Goal: Task Accomplishment & Management: Use online tool/utility

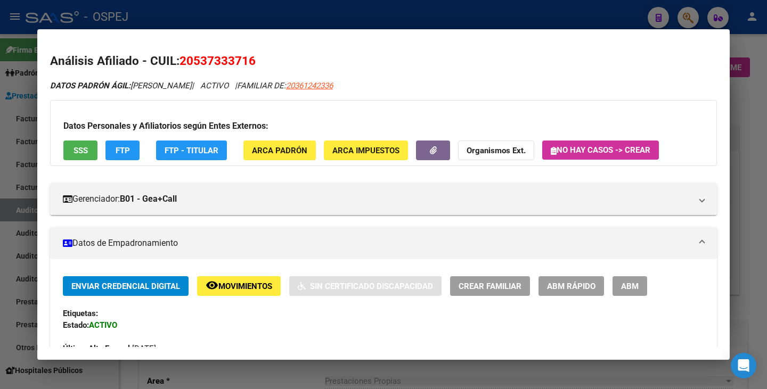
click at [23, 120] on div at bounding box center [383, 194] width 767 height 389
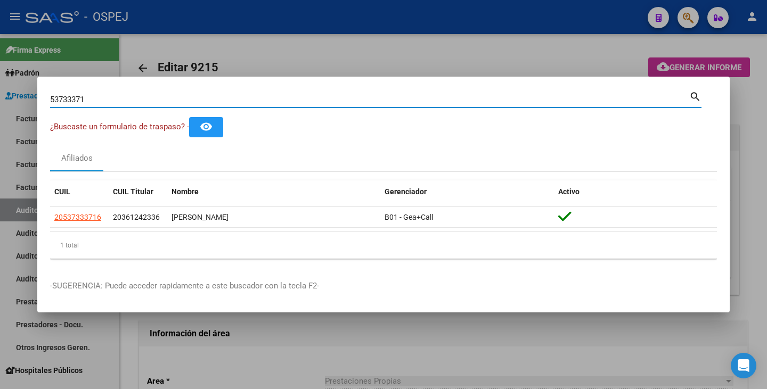
drag, startPoint x: 84, startPoint y: 99, endPoint x: 17, endPoint y: 84, distance: 69.4
click at [17, 84] on div "53733371 Buscar (apellido, dni, cuil, nro traspaso, cuit, obra social) search ¿…" at bounding box center [383, 194] width 767 height 389
paste input "70240843"
type input "70240843"
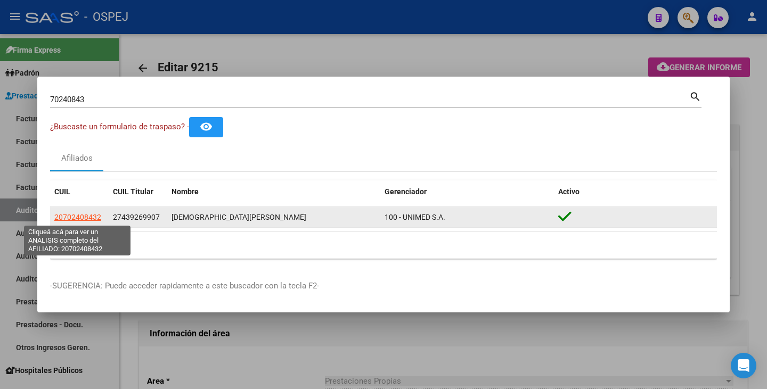
click at [91, 218] on span "20702408432" at bounding box center [77, 217] width 47 height 9
type textarea "20702408432"
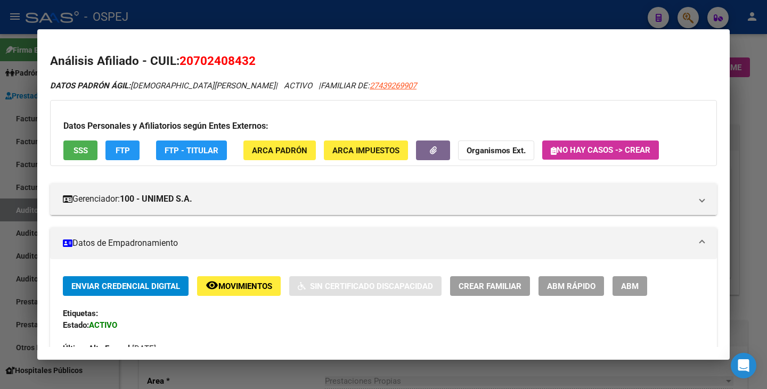
drag, startPoint x: 180, startPoint y: 61, endPoint x: 260, endPoint y: 62, distance: 79.9
click at [260, 62] on h2 "Análisis Afiliado - CUIL: 20702408432" at bounding box center [383, 61] width 667 height 18
copy span "20702408432"
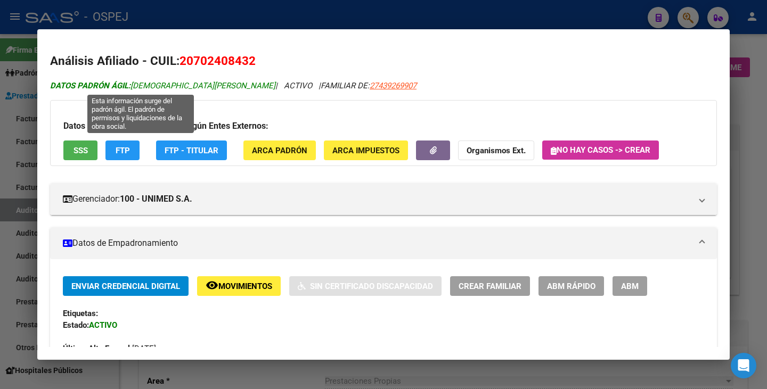
drag, startPoint x: 133, startPoint y: 84, endPoint x: 227, endPoint y: 86, distance: 94.3
click at [227, 86] on span "DATOS PADRÓN ÁGIL: [PERSON_NAME]" at bounding box center [162, 86] width 225 height 10
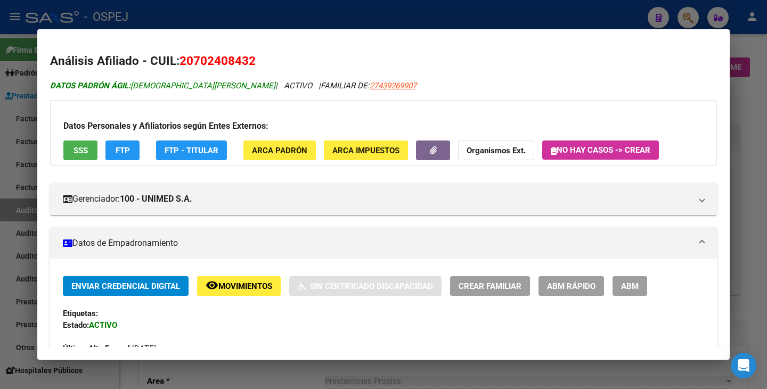
copy span "[DEMOGRAPHIC_DATA][PERSON_NAME]"
click at [2, 130] on div at bounding box center [383, 194] width 767 height 389
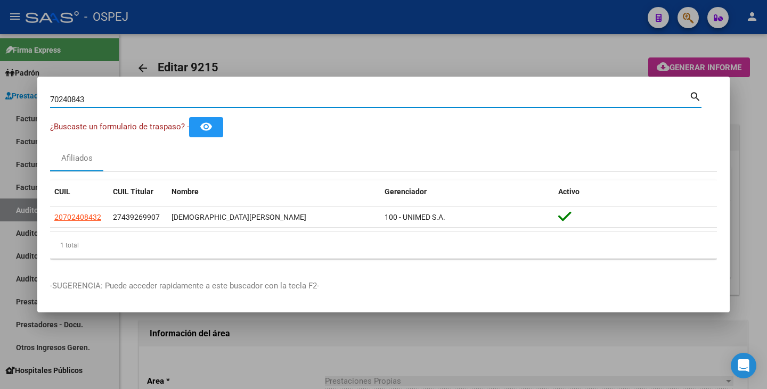
drag, startPoint x: 86, startPoint y: 99, endPoint x: 30, endPoint y: 92, distance: 55.8
click at [30, 92] on div "70240843 Buscar (apellido, dni, cuil, nro traspaso, cuit, obra social) search ¿…" at bounding box center [383, 194] width 767 height 389
paste input "53077894"
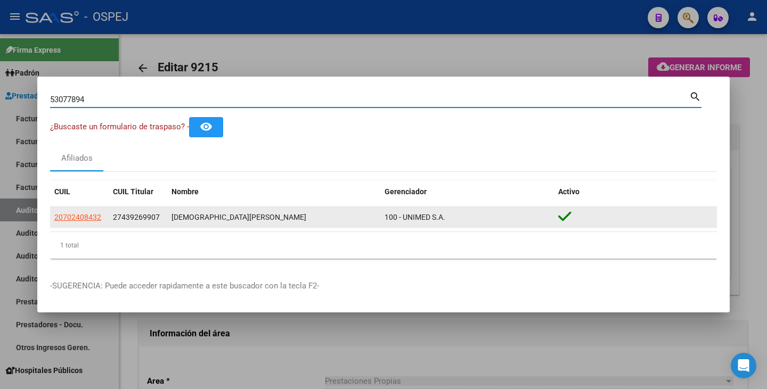
type input "53077894"
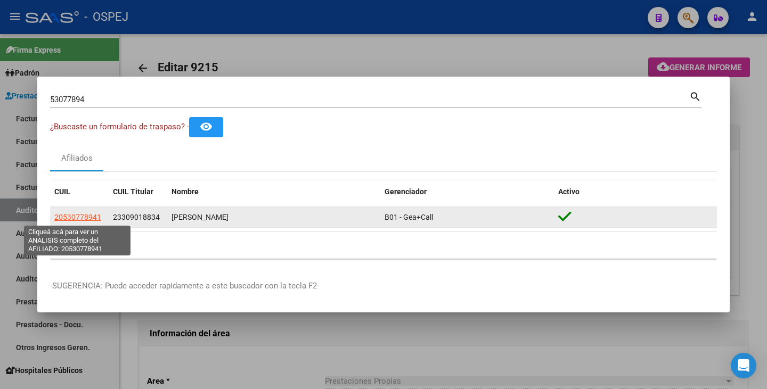
click at [89, 213] on span "20530778941" at bounding box center [77, 217] width 47 height 9
type textarea "20530778941"
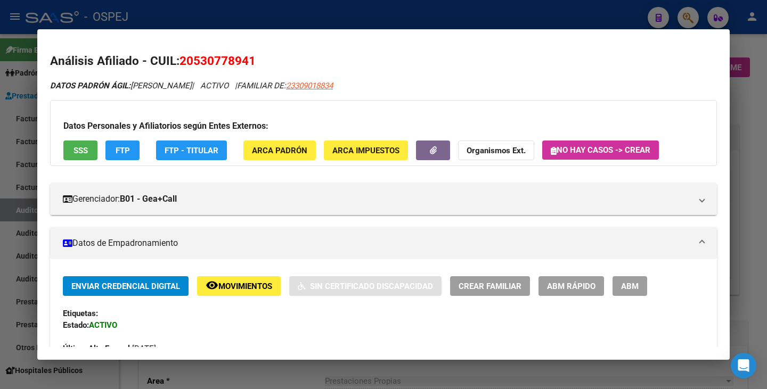
drag, startPoint x: 182, startPoint y: 55, endPoint x: 256, endPoint y: 68, distance: 75.2
click at [256, 68] on h2 "Análisis Afiliado - CUIL: 20530778941" at bounding box center [383, 61] width 667 height 18
copy span "20530778941"
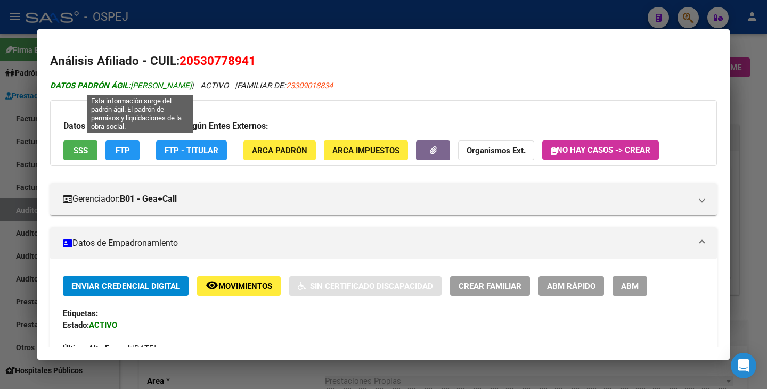
drag, startPoint x: 133, startPoint y: 86, endPoint x: 228, endPoint y: 88, distance: 95.4
click at [192, 88] on span "DATOS PADRÓN ÁGIL: [PERSON_NAME]" at bounding box center [121, 86] width 142 height 10
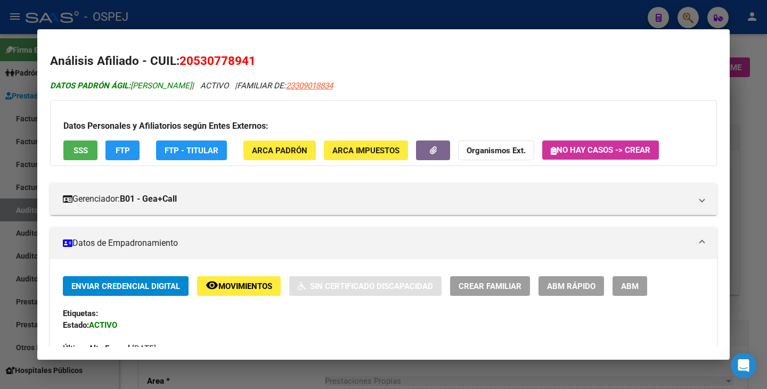
copy span "[PERSON_NAME]"
click at [16, 201] on div at bounding box center [383, 194] width 767 height 389
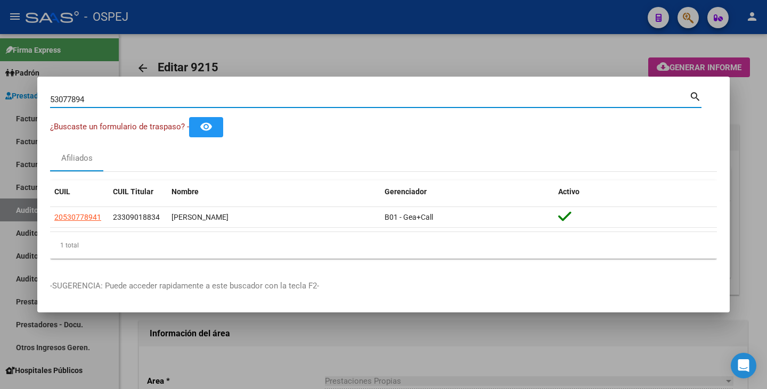
drag, startPoint x: 93, startPoint y: 97, endPoint x: 0, endPoint y: 79, distance: 95.0
click at [0, 79] on div "53077894 Buscar (apellido, dni, cuil, nro traspaso, cuit, obra social) search ¿…" at bounding box center [383, 194] width 767 height 389
paste input "59628460"
type input "59628460"
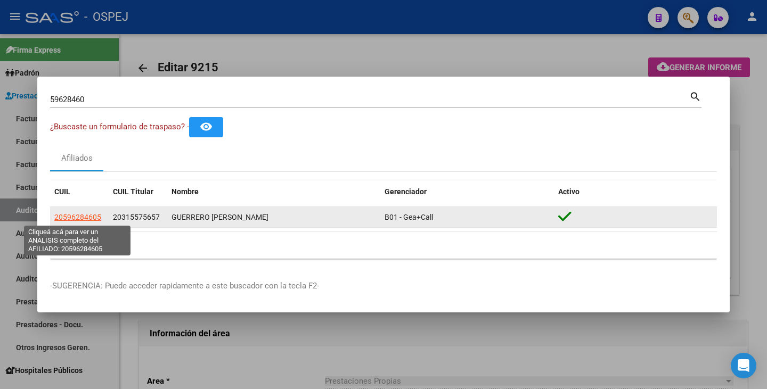
click at [93, 218] on span "20596284605" at bounding box center [77, 217] width 47 height 9
type textarea "20596284605"
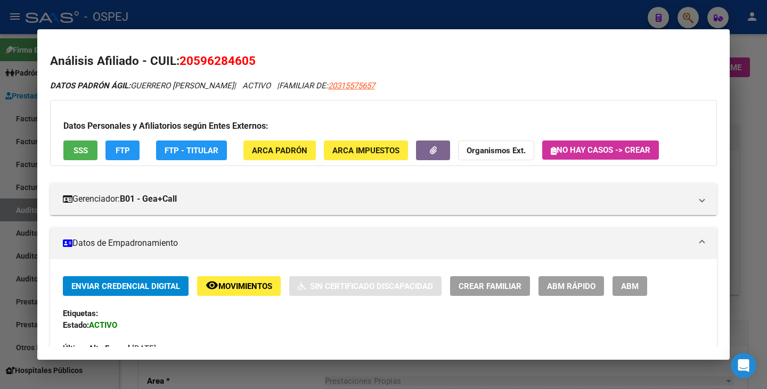
drag, startPoint x: 183, startPoint y: 61, endPoint x: 255, endPoint y: 57, distance: 72.5
click at [255, 57] on span "20596284605" at bounding box center [218, 61] width 76 height 14
copy span "20596284605"
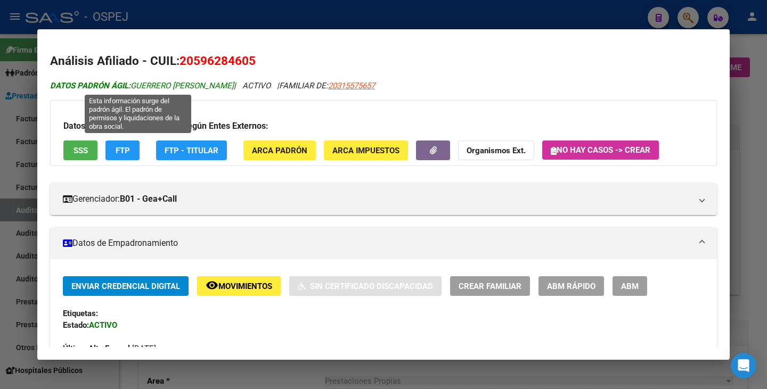
drag, startPoint x: 133, startPoint y: 85, endPoint x: 224, endPoint y: 87, distance: 91.6
click at [224, 87] on span "DATOS PADRÓN ÁGIL: GUERRERO [PERSON_NAME]" at bounding box center [142, 86] width 184 height 10
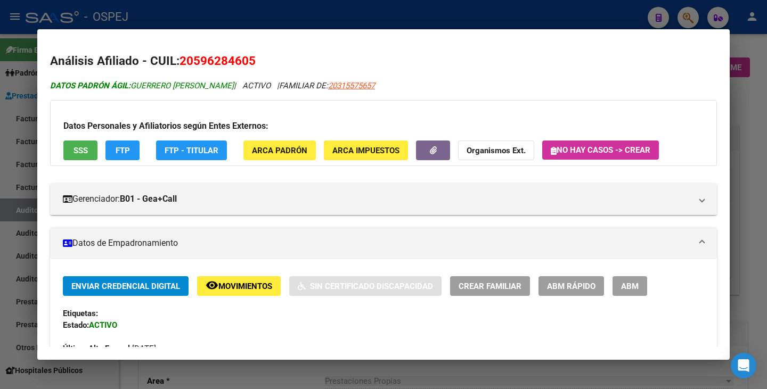
copy span "GUERRERO [PERSON_NAME]"
click at [26, 112] on div at bounding box center [383, 194] width 767 height 389
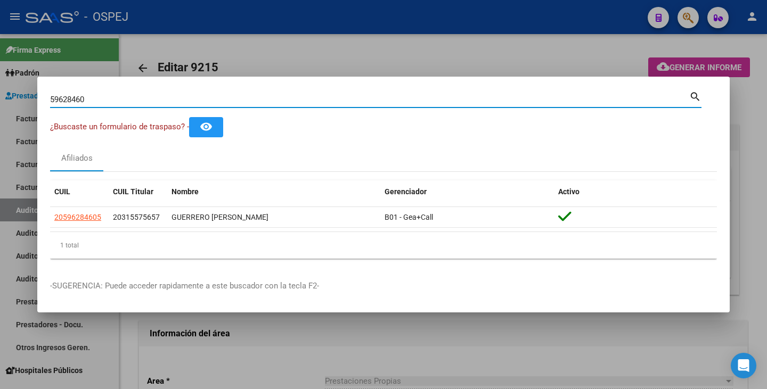
drag, startPoint x: 95, startPoint y: 95, endPoint x: 0, endPoint y: 91, distance: 94.9
click at [0, 91] on div "59628460 Buscar (apellido, dni, cuil, nro traspaso, cuit, obra social) search ¿…" at bounding box center [383, 194] width 767 height 389
paste input "46506137"
type input "46506137"
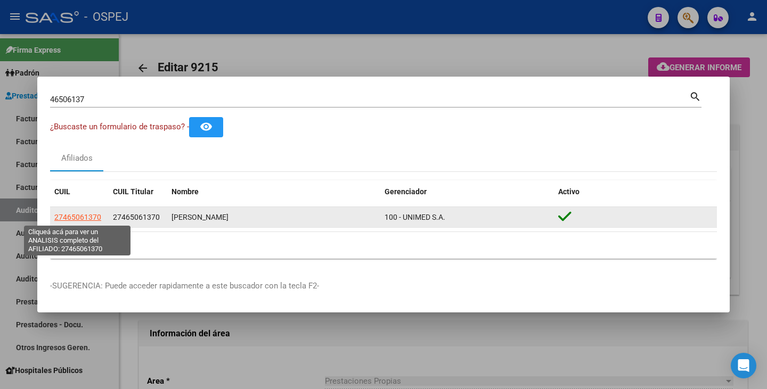
click at [79, 216] on span "27465061370" at bounding box center [77, 217] width 47 height 9
type textarea "27465061370"
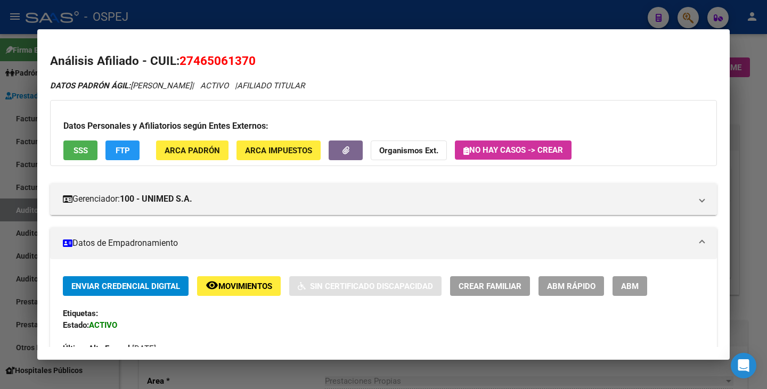
drag, startPoint x: 181, startPoint y: 60, endPoint x: 268, endPoint y: 61, distance: 86.8
click at [268, 61] on h2 "Análisis Afiliado - CUIL: 27465061370" at bounding box center [383, 61] width 667 height 18
copy span "27465061370"
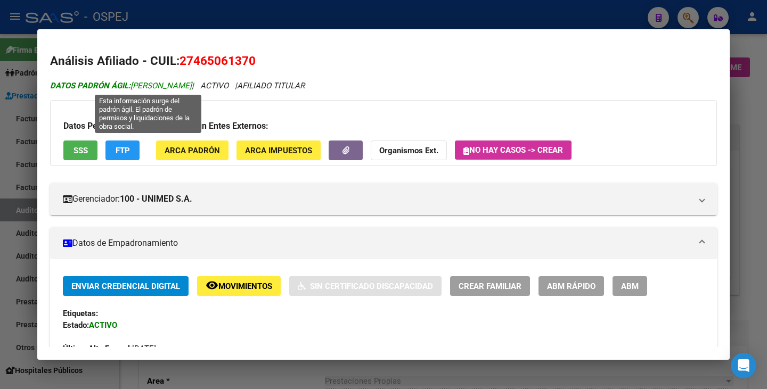
drag, startPoint x: 134, startPoint y: 84, endPoint x: 242, endPoint y: 87, distance: 108.2
click at [192, 87] on span "DATOS PADRÓN ÁGIL: [PERSON_NAME]" at bounding box center [121, 86] width 142 height 10
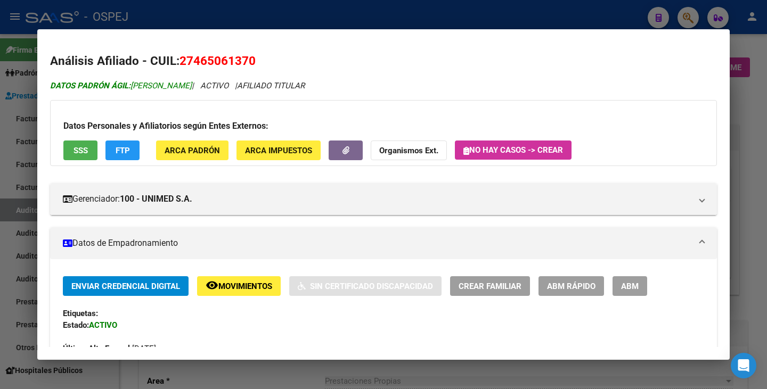
copy span "[PERSON_NAME]"
click at [10, 85] on div at bounding box center [383, 194] width 767 height 389
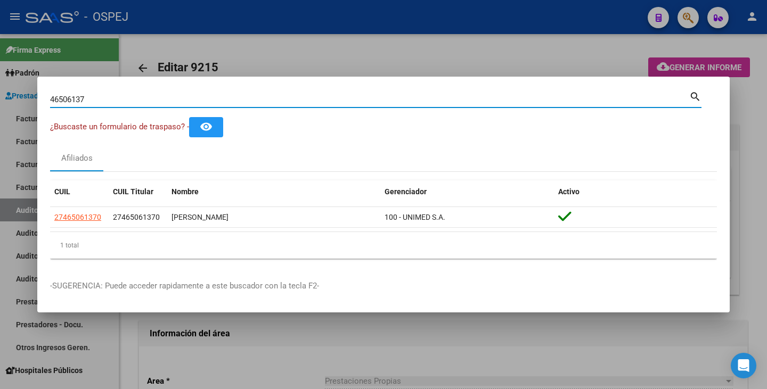
drag, startPoint x: 87, startPoint y: 102, endPoint x: 23, endPoint y: 94, distance: 64.4
click at [23, 94] on div "46506137 Buscar (apellido, dni, cuil, nro traspaso, cuit, obra social) search ¿…" at bounding box center [383, 194] width 767 height 389
paste input "70131925"
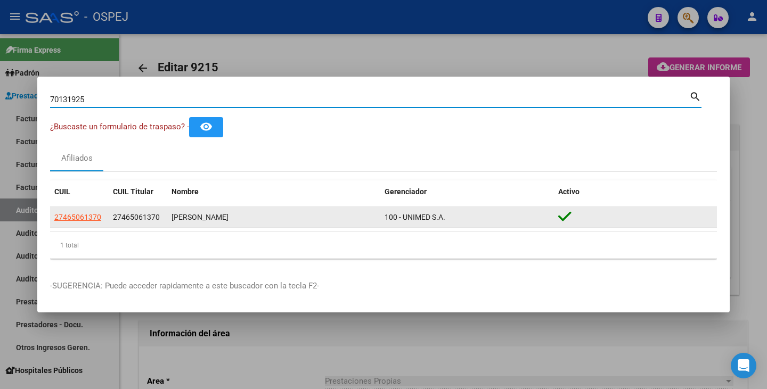
type input "70131925"
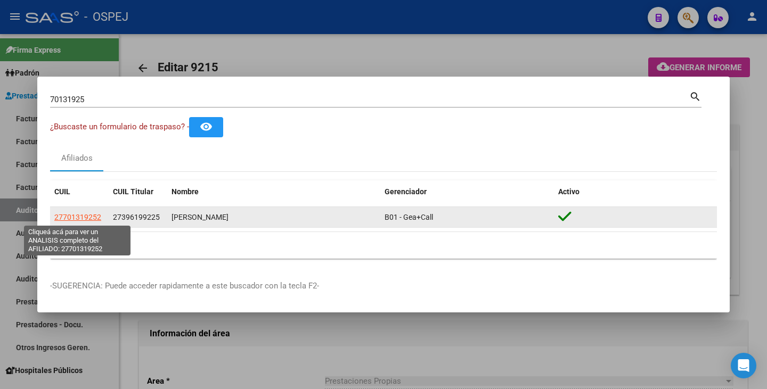
click at [84, 214] on span "27701319252" at bounding box center [77, 217] width 47 height 9
type textarea "27701319252"
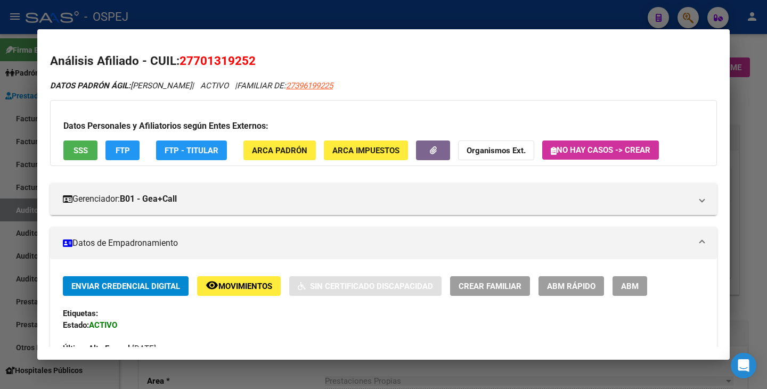
drag, startPoint x: 182, startPoint y: 60, endPoint x: 256, endPoint y: 62, distance: 74.6
click at [256, 62] on h2 "Análisis Afiliado - CUIL: 27701319252" at bounding box center [383, 61] width 667 height 18
copy span "27701319252"
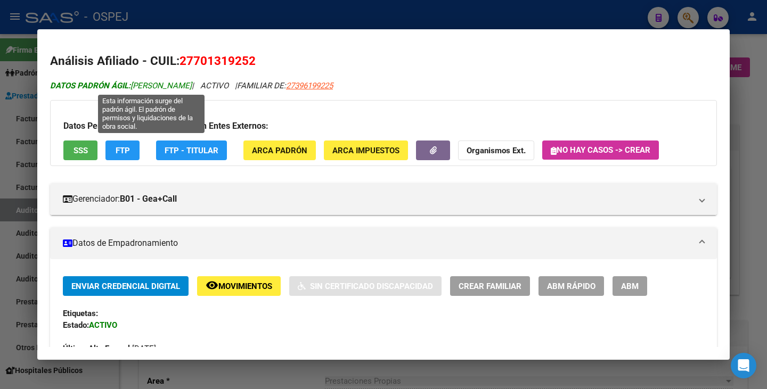
drag, startPoint x: 134, startPoint y: 84, endPoint x: 252, endPoint y: 88, distance: 117.8
click at [192, 88] on span "DATOS PADRÓN ÁGIL: [PERSON_NAME]" at bounding box center [121, 86] width 142 height 10
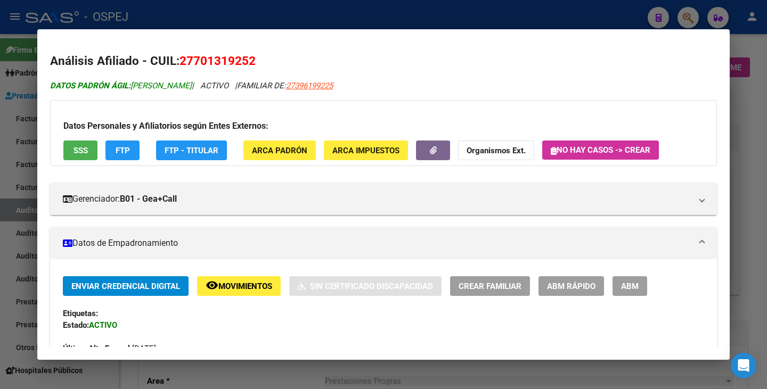
copy span "[PERSON_NAME]"
click at [15, 89] on div at bounding box center [383, 194] width 767 height 389
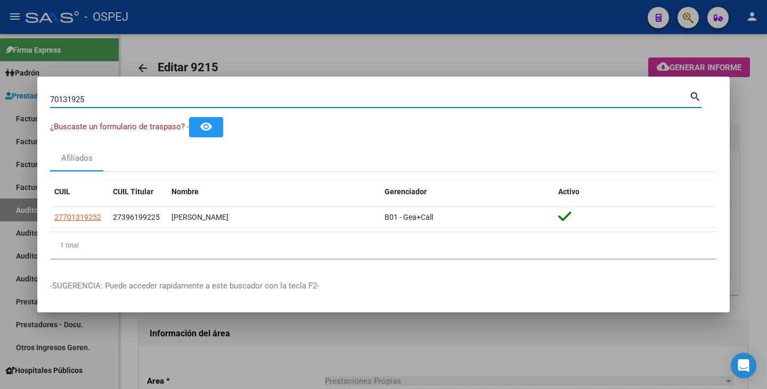
drag, startPoint x: 85, startPoint y: 99, endPoint x: 67, endPoint y: 99, distance: 18.1
click at [0, 85] on div "70131925 Buscar (apellido, dni, cuil, nro traspaso, cuit, obra social) search ¿…" at bounding box center [383, 194] width 767 height 389
paste input "48070467"
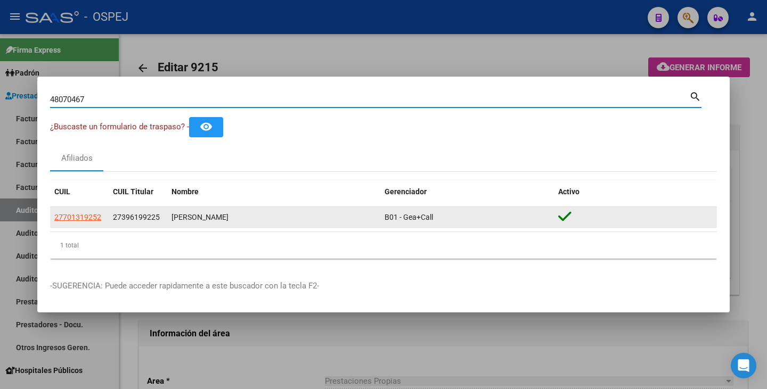
type input "48070467"
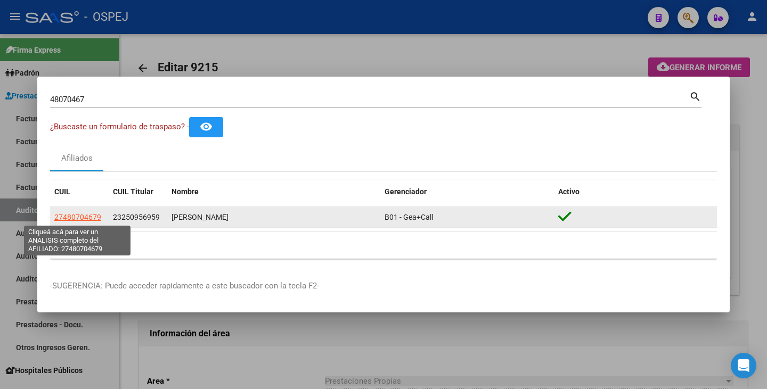
click at [86, 214] on span "27480704679" at bounding box center [77, 217] width 47 height 9
type textarea "27480704679"
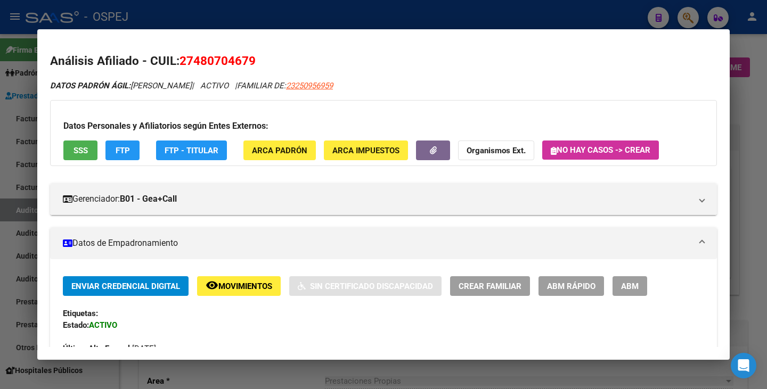
drag, startPoint x: 183, startPoint y: 61, endPoint x: 256, endPoint y: 62, distance: 73.5
click at [256, 62] on h2 "Análisis Afiliado - CUIL: 27480704679" at bounding box center [383, 61] width 667 height 18
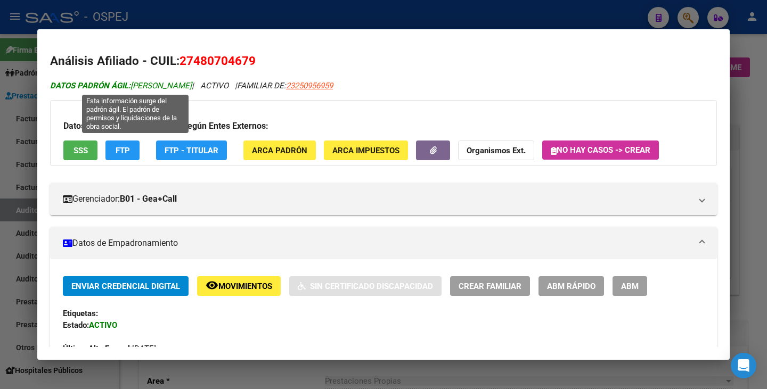
drag, startPoint x: 134, startPoint y: 86, endPoint x: 217, endPoint y: 85, distance: 83.6
click at [192, 85] on span "DATOS PADRÓN ÁGIL: [PERSON_NAME]" at bounding box center [121, 86] width 142 height 10
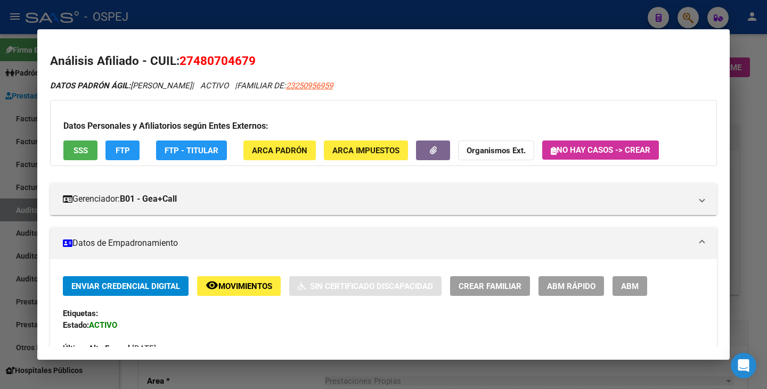
click at [17, 143] on div at bounding box center [383, 194] width 767 height 389
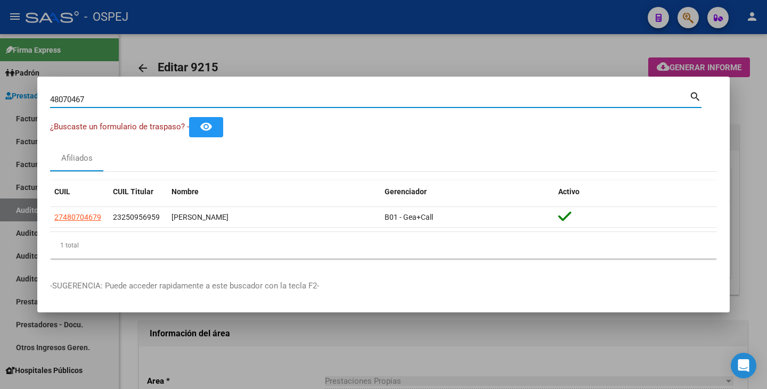
drag, startPoint x: 80, startPoint y: 93, endPoint x: 153, endPoint y: 92, distance: 73.0
click at [13, 85] on div "48070467 Buscar (apellido, dni, cuil, nro traspaso, cuit, obra social) search ¿…" at bounding box center [383, 194] width 767 height 389
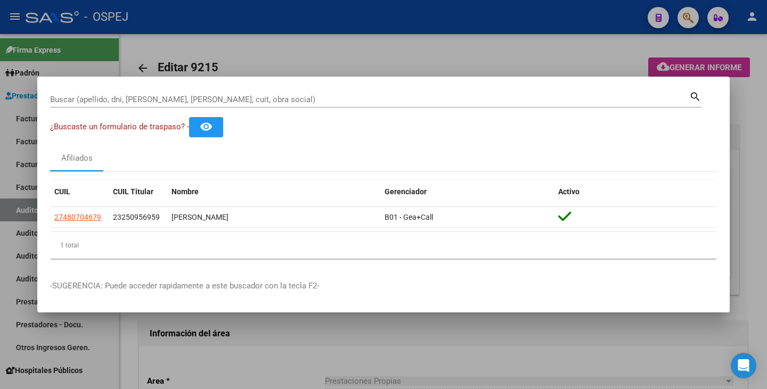
drag, startPoint x: 96, startPoint y: 92, endPoint x: 58, endPoint y: 97, distance: 39.2
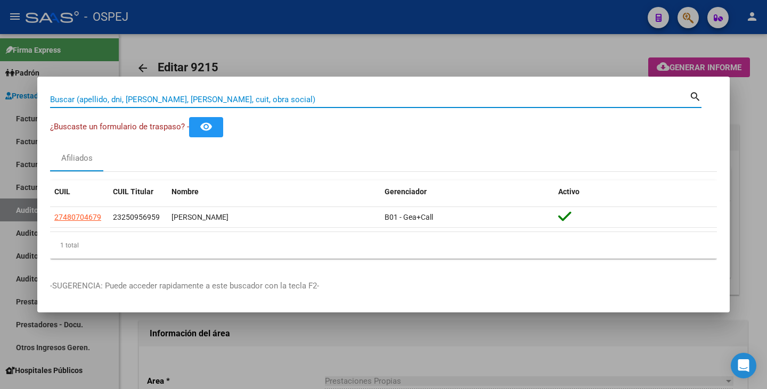
paste input "58773945"
type input "58773945"
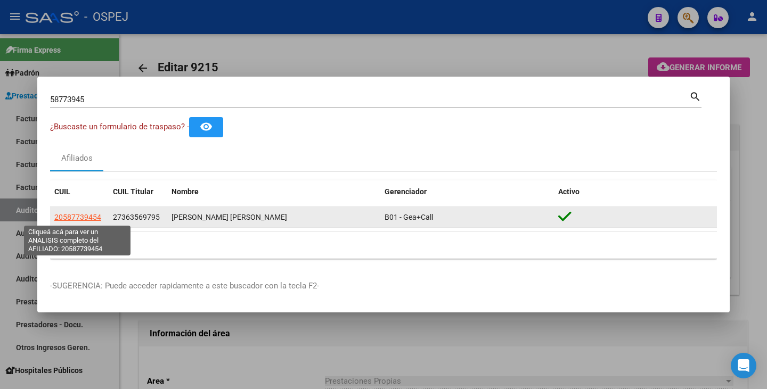
click at [90, 216] on span "20587739454" at bounding box center [77, 217] width 47 height 9
type textarea "20587739454"
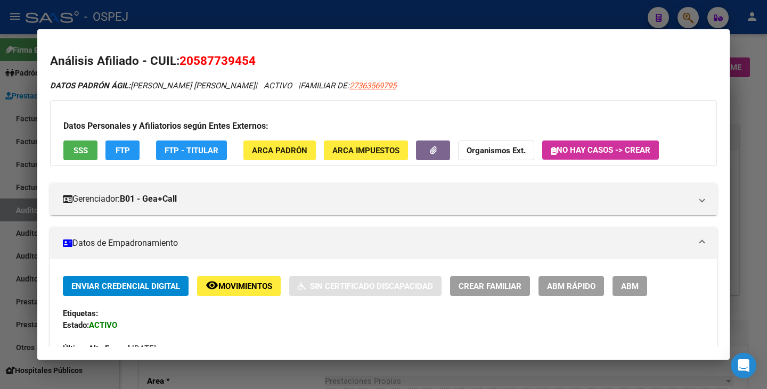
drag, startPoint x: 183, startPoint y: 60, endPoint x: 262, endPoint y: 59, distance: 78.8
click at [262, 59] on h2 "Análisis Afiliado - CUIL: 20587739454" at bounding box center [383, 61] width 667 height 18
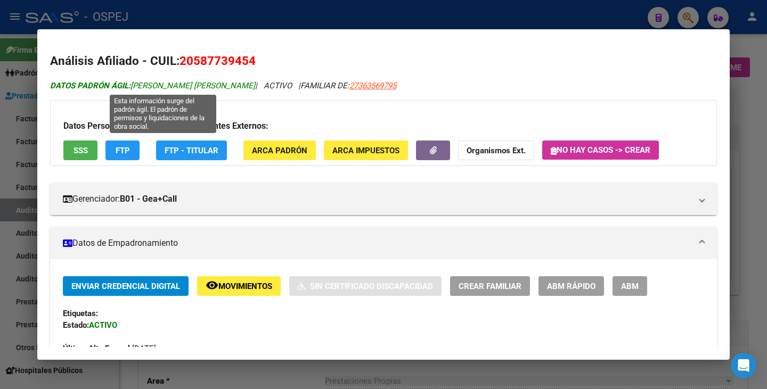
drag, startPoint x: 132, startPoint y: 85, endPoint x: 274, endPoint y: 89, distance: 141.7
click at [255, 89] on span "DATOS PADRÓN ÁGIL: [PERSON_NAME] [PERSON_NAME]" at bounding box center [152, 86] width 205 height 10
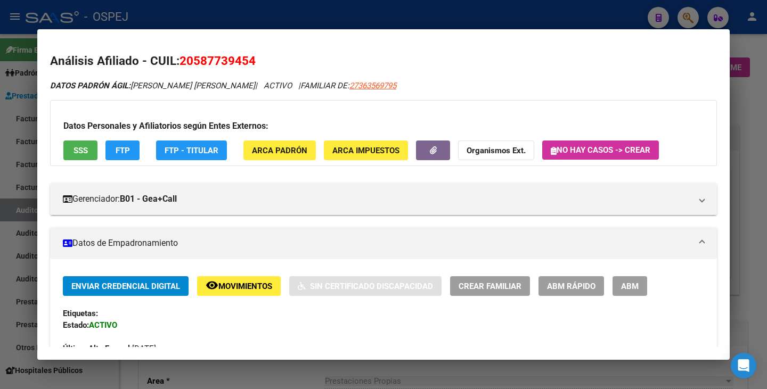
click at [5, 143] on div at bounding box center [383, 194] width 767 height 389
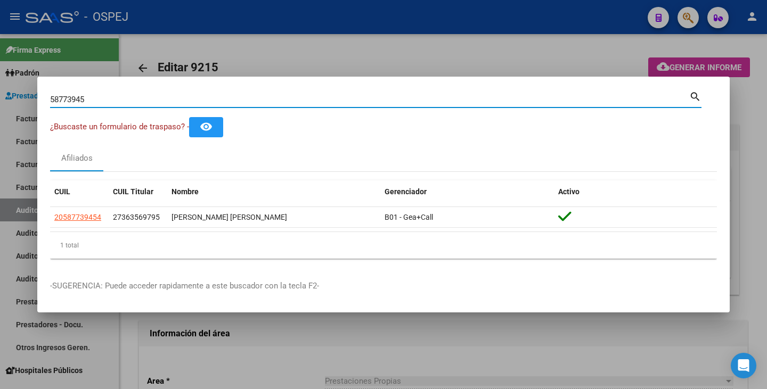
drag, startPoint x: 93, startPoint y: 96, endPoint x: 19, endPoint y: 89, distance: 73.8
click at [19, 89] on div "58773945 Buscar (apellido, dni, cuil, nro traspaso, cuit, obra social) search ¿…" at bounding box center [383, 194] width 767 height 389
paste input "29063007"
type input "29063007"
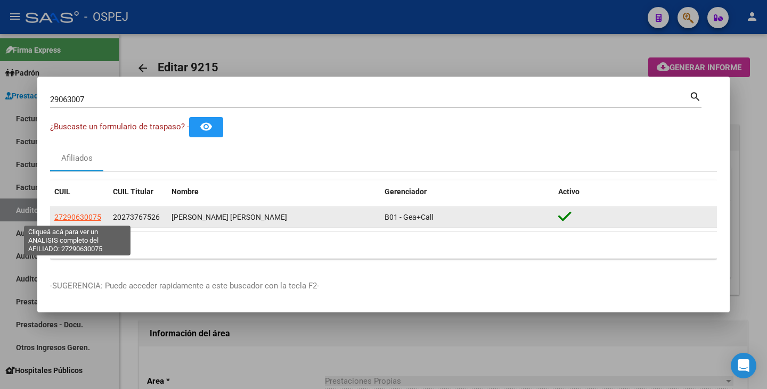
click at [78, 221] on span "27290630075" at bounding box center [77, 217] width 47 height 9
type textarea "27290630075"
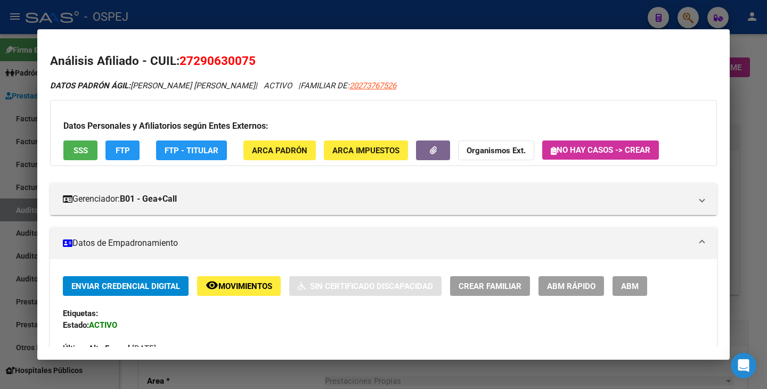
drag, startPoint x: 183, startPoint y: 59, endPoint x: 257, endPoint y: 65, distance: 74.3
click at [257, 65] on h2 "Análisis Afiliado - CUIL: 27290630075" at bounding box center [383, 61] width 667 height 18
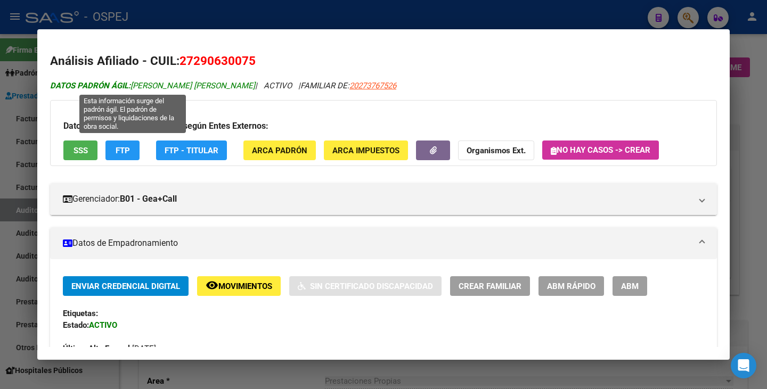
drag, startPoint x: 133, startPoint y: 84, endPoint x: 213, endPoint y: 85, distance: 79.9
click at [213, 85] on span "DATOS PADRÓN ÁGIL: [PERSON_NAME] [PERSON_NAME]" at bounding box center [152, 86] width 205 height 10
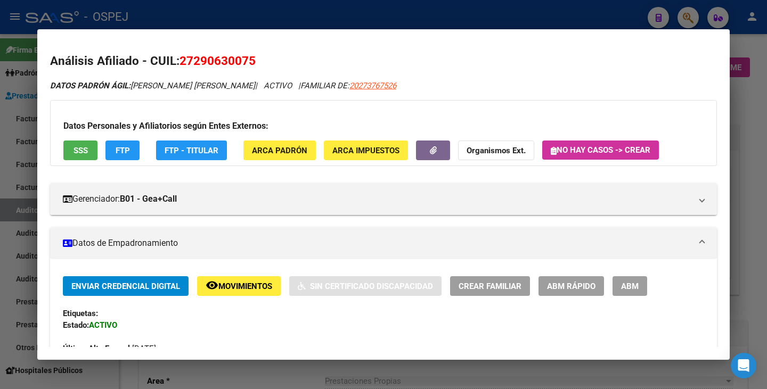
click at [28, 135] on div at bounding box center [383, 194] width 767 height 389
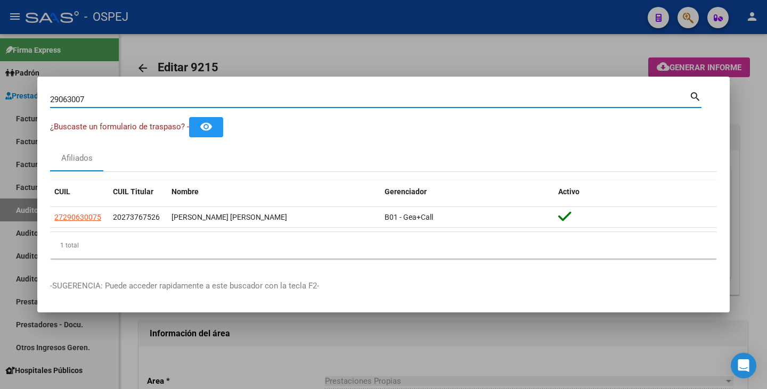
drag, startPoint x: 95, startPoint y: 100, endPoint x: 14, endPoint y: 80, distance: 83.2
click at [14, 80] on div "29063007 Buscar (apellido, dni, cuil, nro traspaso, cuit, obra social) search ¿…" at bounding box center [383, 194] width 767 height 389
paste input "30240859"
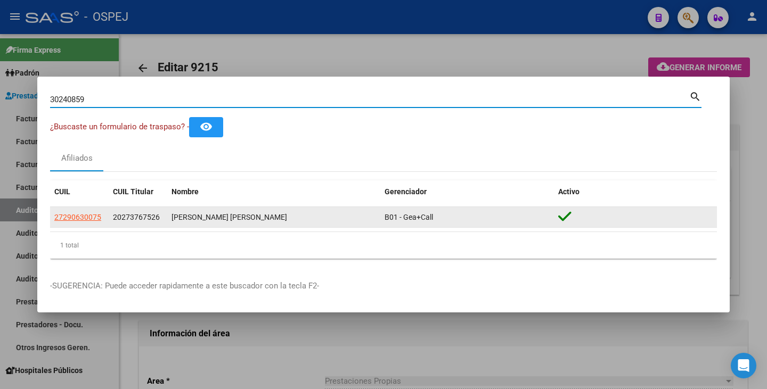
type input "30240859"
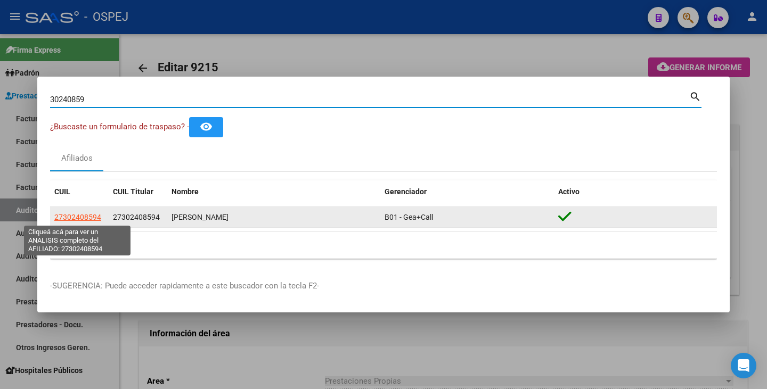
click at [85, 214] on span "27302408594" at bounding box center [77, 217] width 47 height 9
type textarea "27302408594"
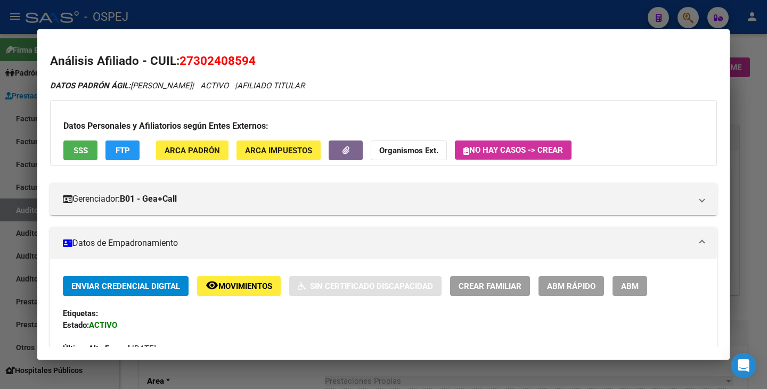
drag, startPoint x: 183, startPoint y: 59, endPoint x: 234, endPoint y: 60, distance: 51.1
click at [255, 60] on span "27302408594" at bounding box center [218, 61] width 76 height 14
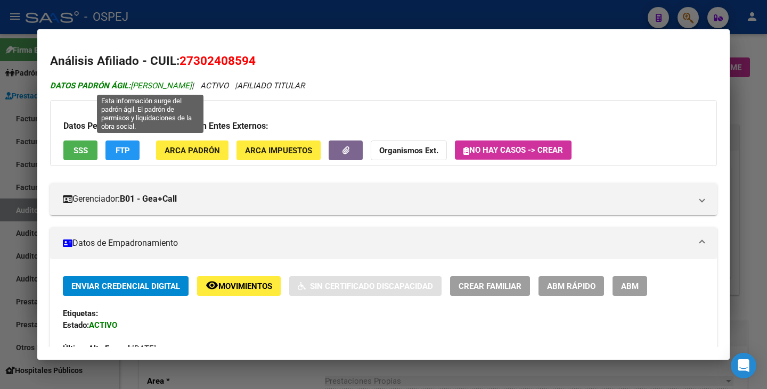
drag, startPoint x: 134, startPoint y: 84, endPoint x: 247, endPoint y: 85, distance: 112.9
click at [192, 85] on span "DATOS PADRÓN ÁGIL: [PERSON_NAME]" at bounding box center [121, 86] width 142 height 10
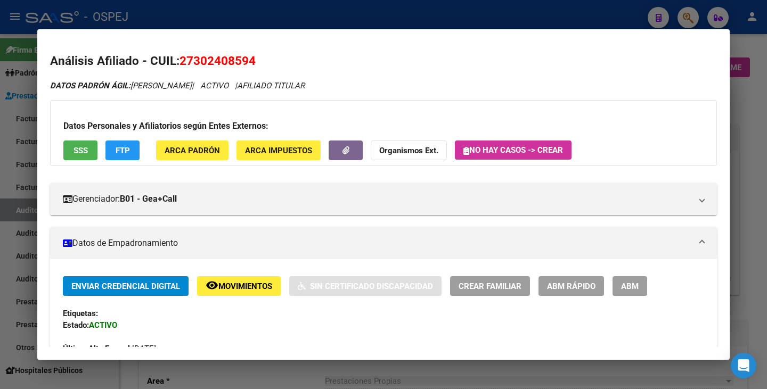
click at [2, 126] on div at bounding box center [383, 194] width 767 height 389
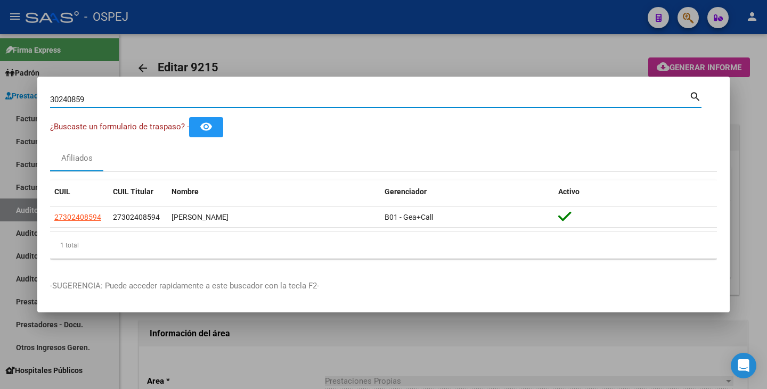
drag, startPoint x: 84, startPoint y: 96, endPoint x: 10, endPoint y: 83, distance: 75.3
click at [10, 83] on div "30240859 Buscar (apellido, dni, cuil, nro traspaso, cuit, obra social) search ¿…" at bounding box center [383, 194] width 767 height 389
paste input "46452582"
type input "46452582"
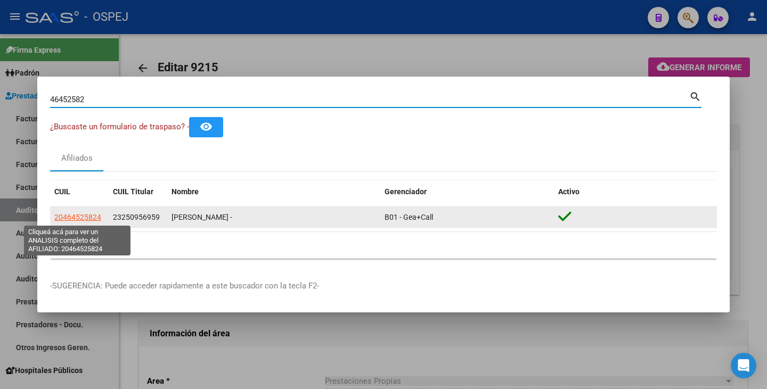
click at [87, 216] on span "20464525824" at bounding box center [77, 217] width 47 height 9
type textarea "20464525824"
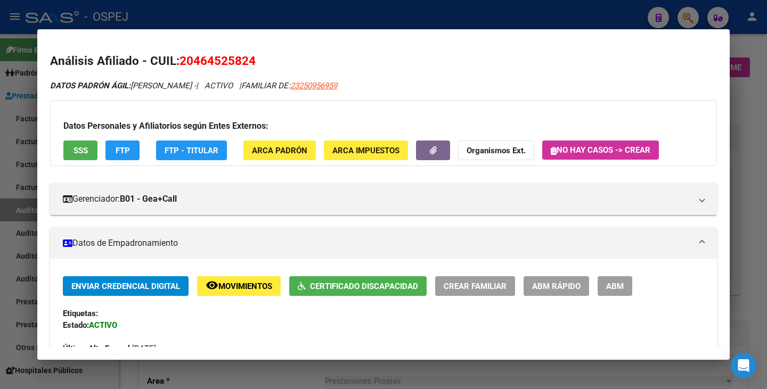
drag, startPoint x: 183, startPoint y: 57, endPoint x: 252, endPoint y: 59, distance: 69.3
click at [257, 65] on h2 "Análisis Afiliado - CUIL: 20464525824" at bounding box center [383, 61] width 667 height 18
drag, startPoint x: 133, startPoint y: 85, endPoint x: 223, endPoint y: 80, distance: 90.2
click at [223, 80] on div "DATOS PADRÓN ÁGIL: [PERSON_NAME] - | ACTIVO | FAMILIAR DE: 23250956959" at bounding box center [383, 86] width 667 height 12
click at [23, 170] on div at bounding box center [383, 194] width 767 height 389
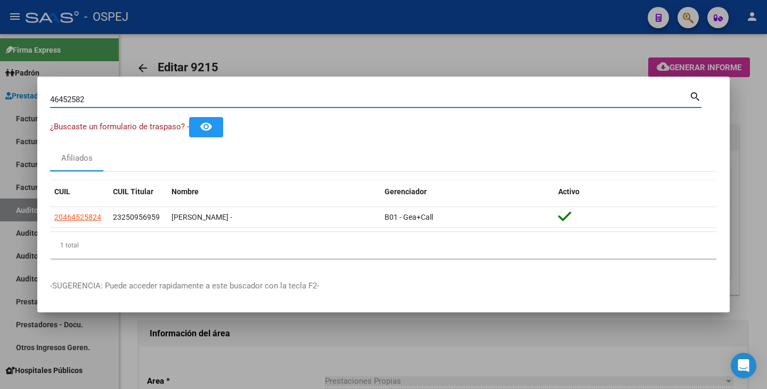
drag, startPoint x: 85, startPoint y: 101, endPoint x: 0, endPoint y: 90, distance: 85.4
click at [0, 90] on div "46452582 Buscar (apellido, dni, cuil, nro traspaso, cuit, obra social) search ¿…" at bounding box center [383, 194] width 767 height 389
paste input "33117140"
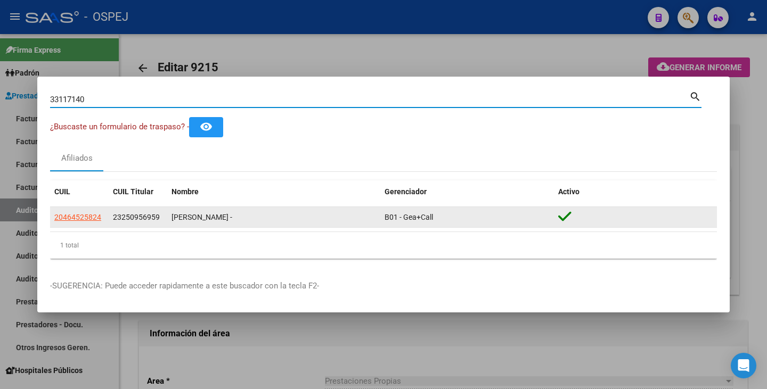
type input "33117140"
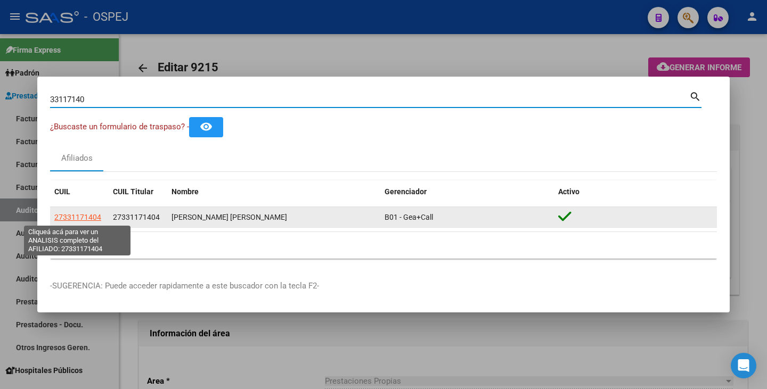
click at [72, 217] on span "27331171404" at bounding box center [77, 217] width 47 height 9
type textarea "27331171404"
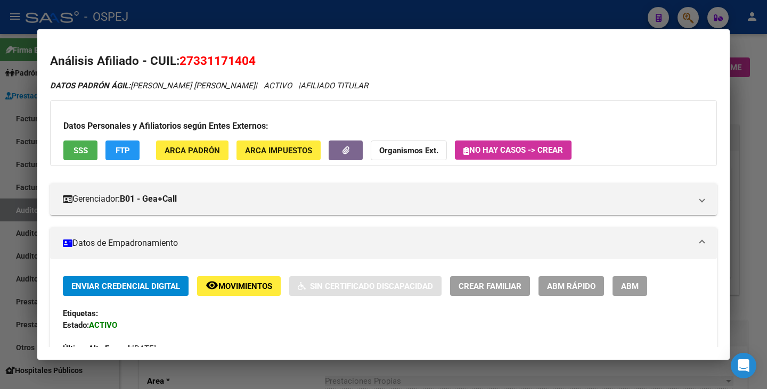
drag, startPoint x: 183, startPoint y: 61, endPoint x: 255, endPoint y: 59, distance: 72.5
click at [255, 59] on span "27331171404" at bounding box center [218, 61] width 76 height 14
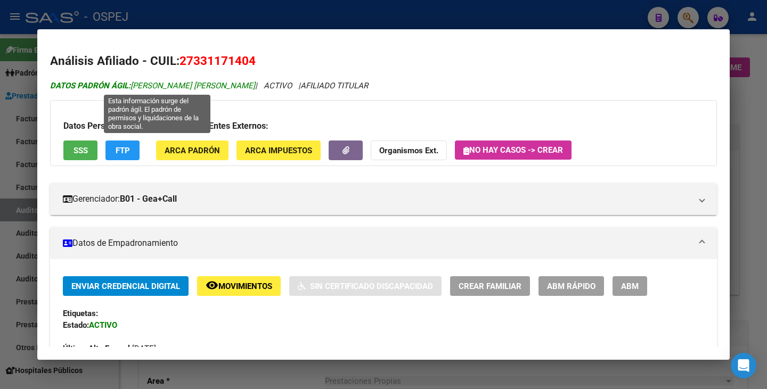
drag, startPoint x: 134, startPoint y: 84, endPoint x: 262, endPoint y: 89, distance: 128.5
click at [255, 89] on span "DATOS PADRÓN ÁGIL: [PERSON_NAME] [PERSON_NAME]" at bounding box center [152, 86] width 205 height 10
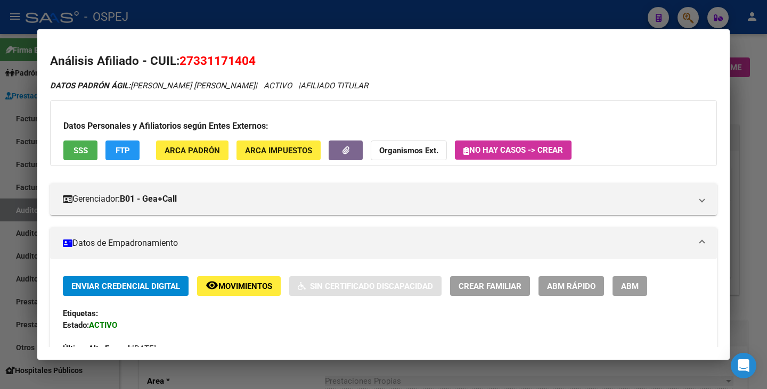
drag, startPoint x: 3, startPoint y: 164, endPoint x: 21, endPoint y: 134, distance: 35.4
click at [3, 162] on div at bounding box center [383, 194] width 767 height 389
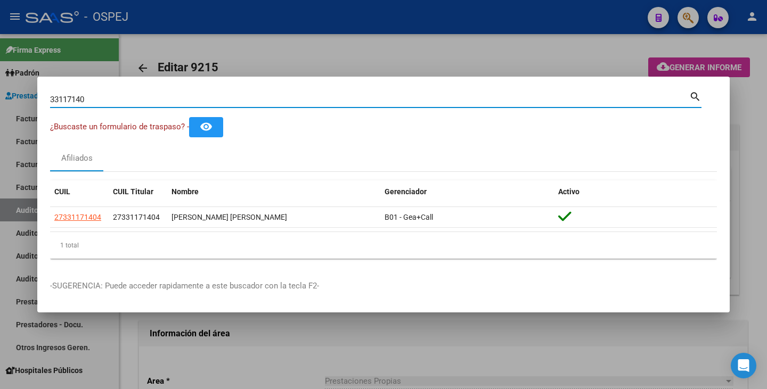
drag, startPoint x: 90, startPoint y: 100, endPoint x: 14, endPoint y: 93, distance: 76.5
click at [14, 93] on div "33117140 Buscar (apellido, dni, cuil, nro traspaso, cuit, obra social) search ¿…" at bounding box center [383, 194] width 767 height 389
paste input "70240843"
type input "70240843"
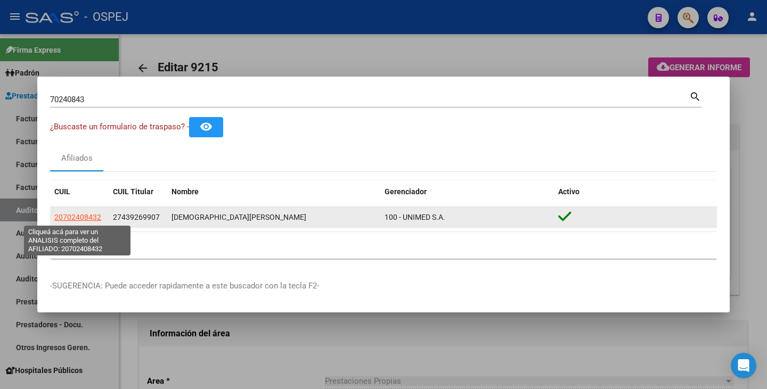
click at [90, 214] on span "20702408432" at bounding box center [77, 217] width 47 height 9
type textarea "20702408432"
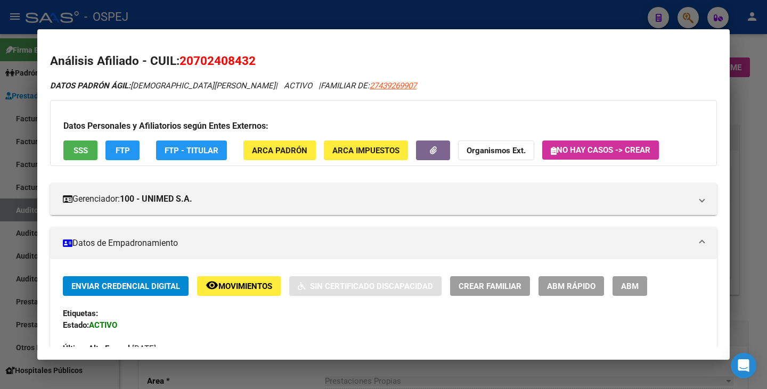
drag, startPoint x: 182, startPoint y: 59, endPoint x: 251, endPoint y: 59, distance: 69.3
click at [262, 60] on h2 "Análisis Afiliado - CUIL: 20702408432" at bounding box center [383, 61] width 667 height 18
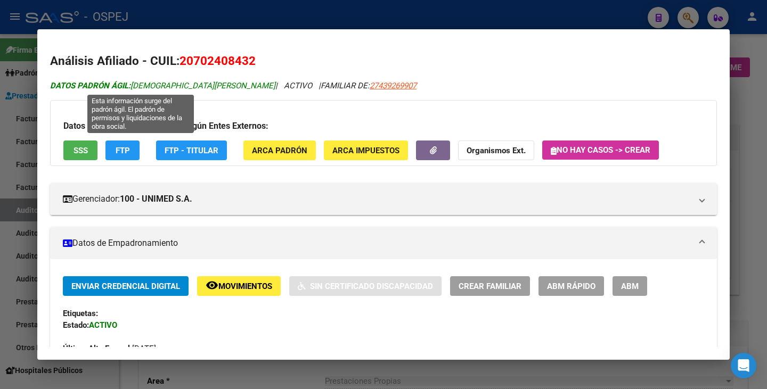
drag, startPoint x: 133, startPoint y: 84, endPoint x: 228, endPoint y: 85, distance: 94.8
click at [228, 85] on span "DATOS PADRÓN ÁGIL: [PERSON_NAME]" at bounding box center [162, 86] width 225 height 10
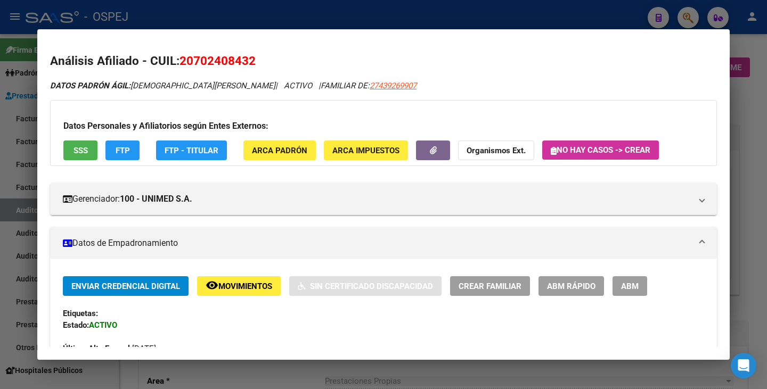
click at [1, 155] on div at bounding box center [383, 194] width 767 height 389
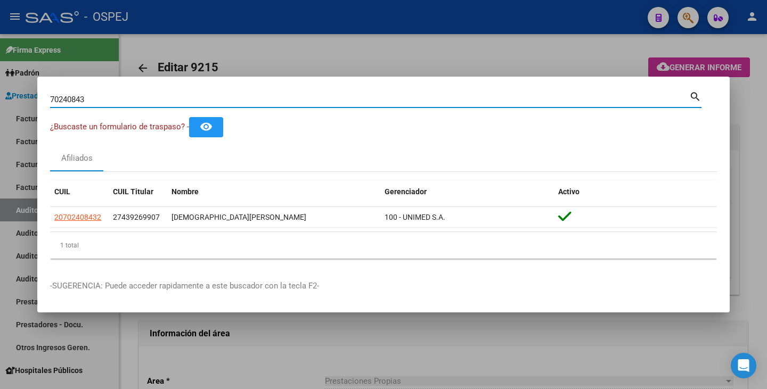
drag, startPoint x: 103, startPoint y: 102, endPoint x: 0, endPoint y: 94, distance: 103.1
click at [0, 94] on div "70240843 Buscar (apellido, dni, cuil, nro traspaso, cuit, obra social) search ¿…" at bounding box center [383, 194] width 767 height 389
paste input "37733334"
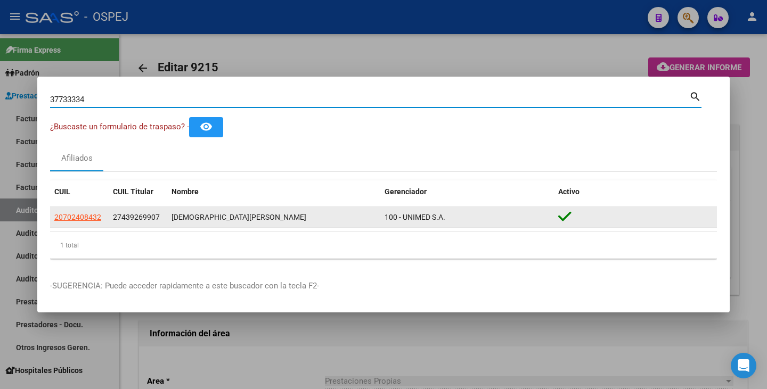
type input "37733334"
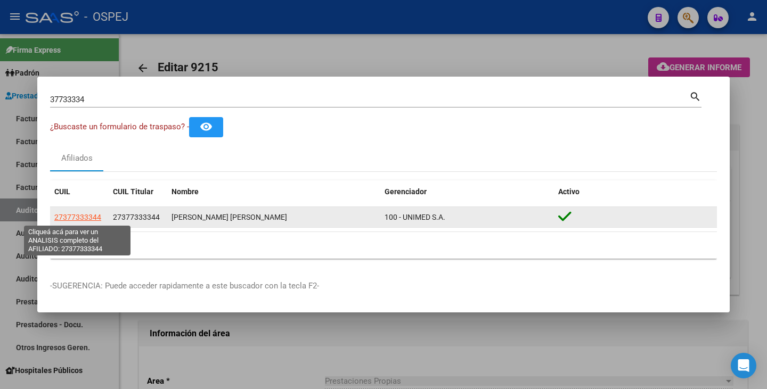
click at [88, 217] on span "27377333344" at bounding box center [77, 217] width 47 height 9
type textarea "27377333344"
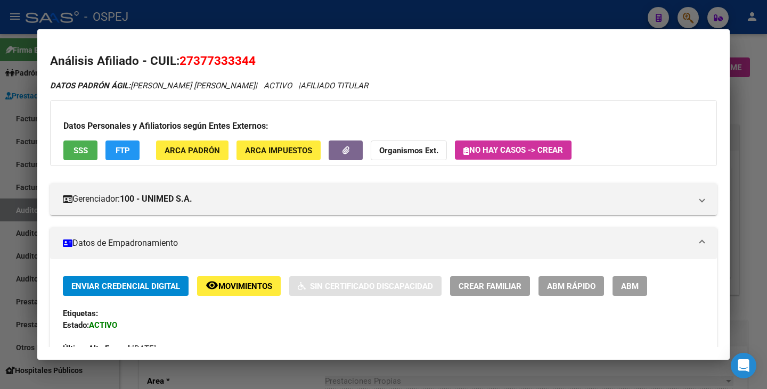
drag, startPoint x: 182, startPoint y: 60, endPoint x: 258, endPoint y: 58, distance: 76.2
click at [258, 58] on h2 "Análisis Afiliado - CUIL: 27377333344" at bounding box center [383, 61] width 667 height 18
click at [72, 47] on mat-dialog-content "Análisis Afiliado - CUIL: 27377333344 DATOS PADRÓN ÁGIL: [PERSON_NAME] [PERSON_…" at bounding box center [383, 194] width 693 height 305
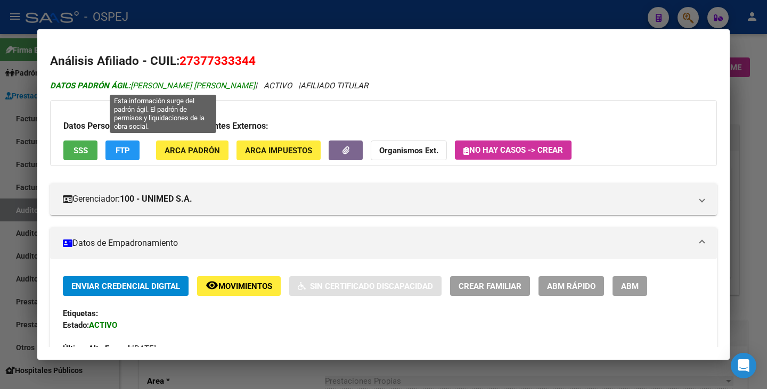
drag, startPoint x: 132, startPoint y: 85, endPoint x: 274, endPoint y: 85, distance: 142.2
click at [255, 85] on span "DATOS PADRÓN ÁGIL: [PERSON_NAME] [PERSON_NAME]" at bounding box center [152, 86] width 205 height 10
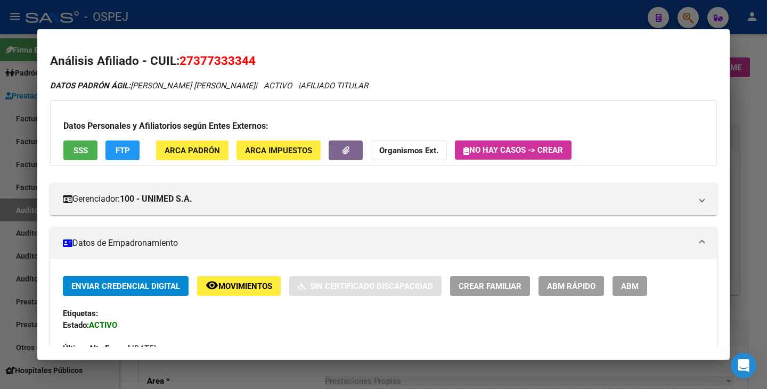
click at [23, 150] on div at bounding box center [383, 194] width 767 height 389
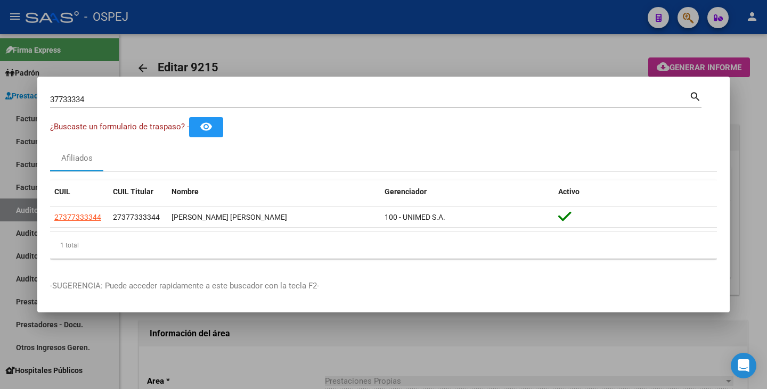
click at [82, 99] on input "37733334" at bounding box center [369, 100] width 639 height 10
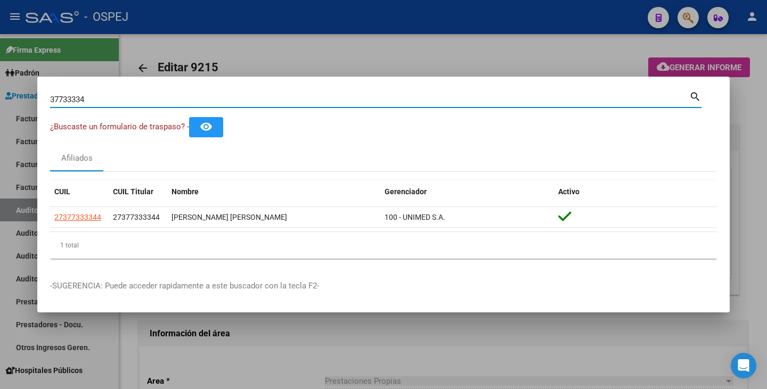
drag, startPoint x: 84, startPoint y: 99, endPoint x: 0, endPoint y: 87, distance: 85.1
click at [0, 87] on div "37733334 Buscar (apellido, dni, cuil, nro traspaso, cuit, obra social) search ¿…" at bounding box center [383, 194] width 767 height 389
paste input "40683089"
type input "40683089"
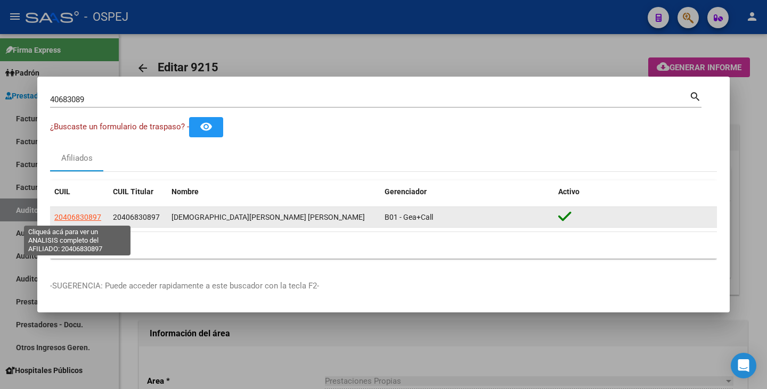
click at [88, 216] on span "20406830897" at bounding box center [77, 217] width 47 height 9
type textarea "20406830897"
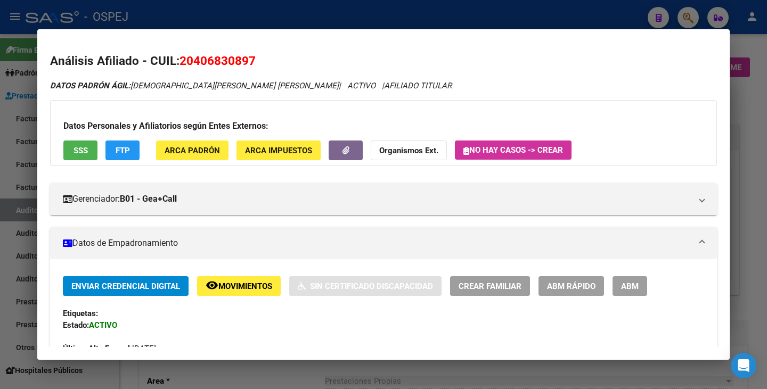
drag, startPoint x: 183, startPoint y: 60, endPoint x: 234, endPoint y: 56, distance: 51.8
click at [259, 54] on h2 "Análisis Afiliado - CUIL: 20406830897" at bounding box center [383, 61] width 667 height 18
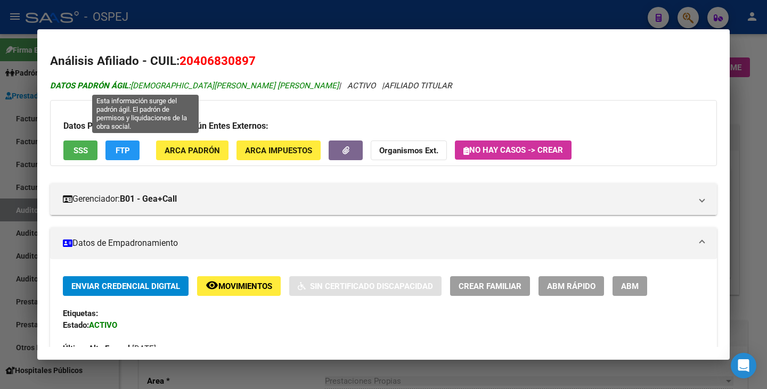
drag, startPoint x: 133, startPoint y: 85, endPoint x: 239, endPoint y: 89, distance: 106.1
click at [239, 89] on span "DATOS PADRÓN ÁGIL: [PERSON_NAME] [PERSON_NAME]" at bounding box center [194, 86] width 289 height 10
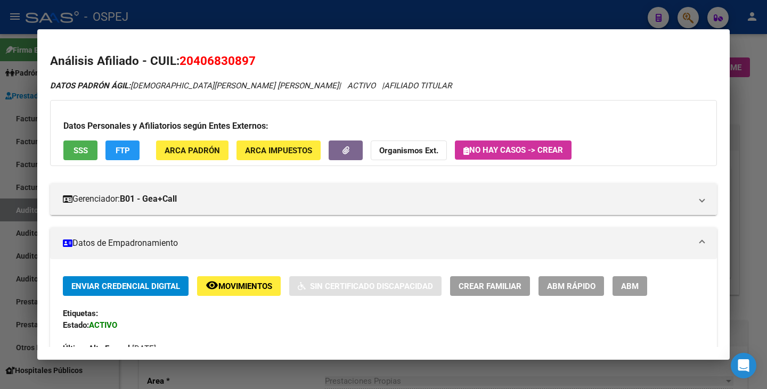
click at [11, 129] on div at bounding box center [383, 194] width 767 height 389
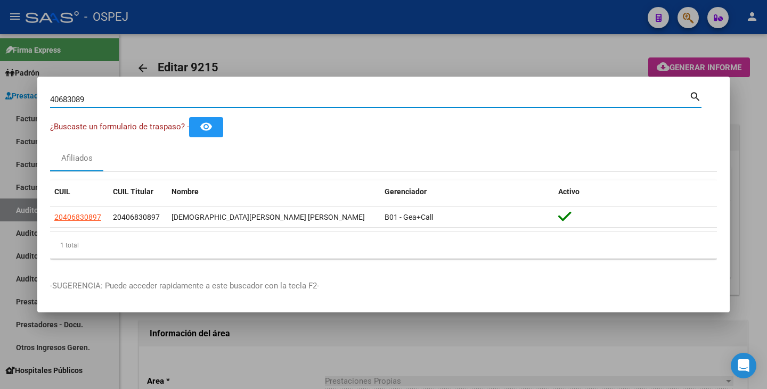
drag, startPoint x: 87, startPoint y: 100, endPoint x: 14, endPoint y: 85, distance: 74.9
click at [14, 85] on div "40683089 Buscar (apellido, dni, cuil, nro traspaso, cuit, obra social) search ¿…" at bounding box center [383, 194] width 767 height 389
paste input "25202870"
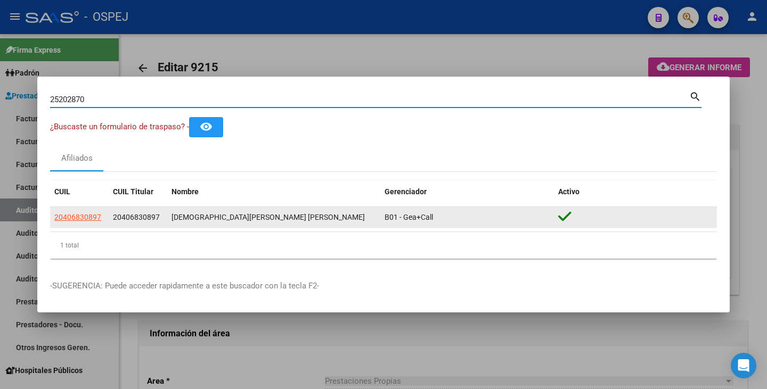
type input "25202870"
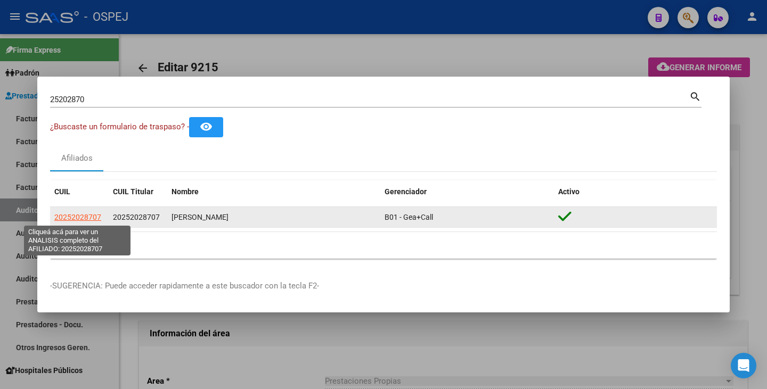
click at [84, 213] on span "20252028707" at bounding box center [77, 217] width 47 height 9
type textarea "20252028707"
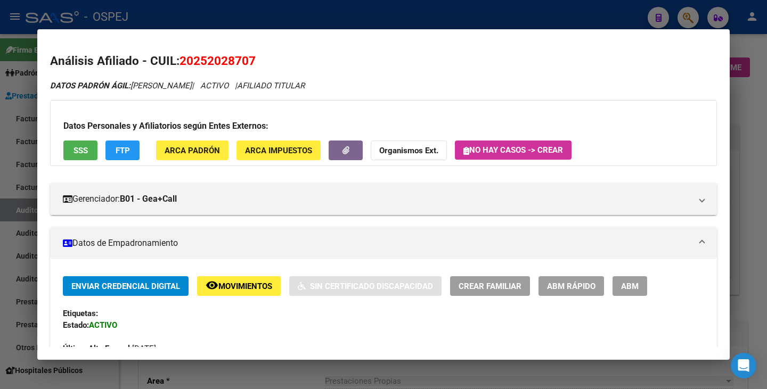
drag, startPoint x: 182, startPoint y: 59, endPoint x: 271, endPoint y: 64, distance: 89.1
click at [271, 64] on h2 "Análisis Afiliado - CUIL: 20252028707" at bounding box center [383, 61] width 667 height 18
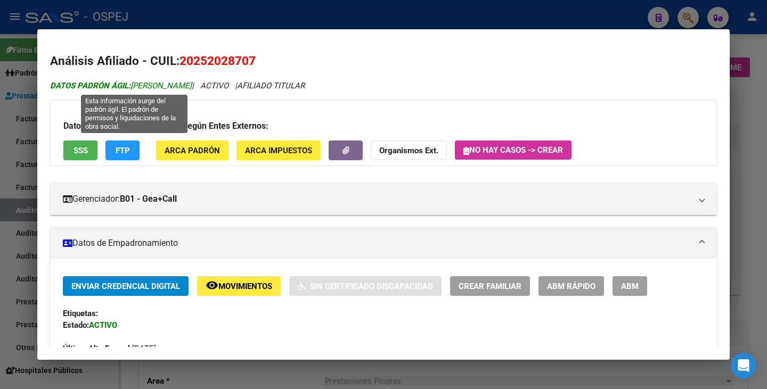
drag, startPoint x: 134, startPoint y: 83, endPoint x: 217, endPoint y: 86, distance: 83.2
click at [192, 86] on span "DATOS [PERSON_NAME]: [PERSON_NAME]" at bounding box center [121, 86] width 142 height 10
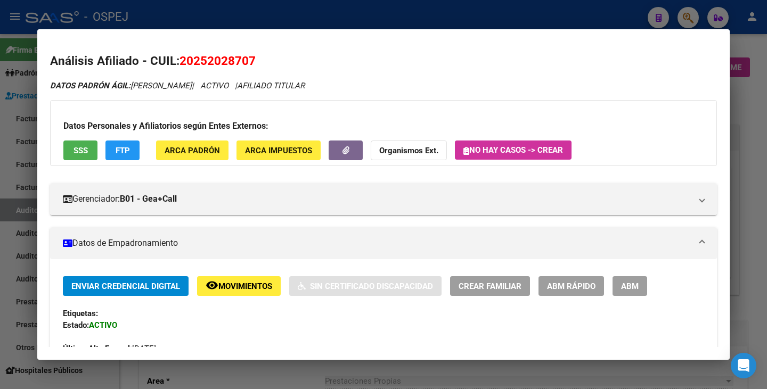
click at [14, 136] on div at bounding box center [383, 194] width 767 height 389
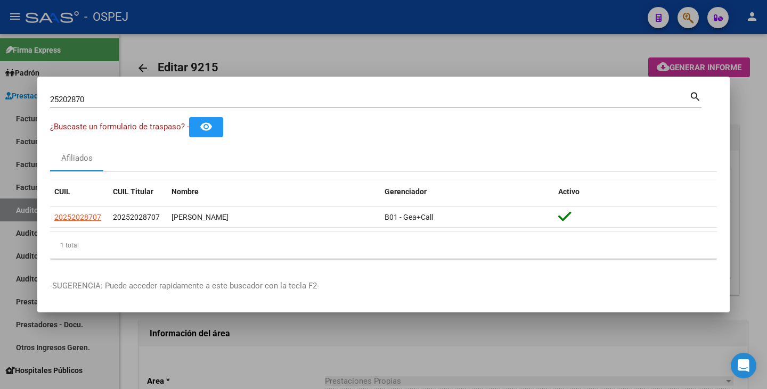
click at [87, 93] on div "25202870 Buscar (apellido, dni, [PERSON_NAME], [PERSON_NAME], cuit, obra social)" at bounding box center [369, 100] width 639 height 16
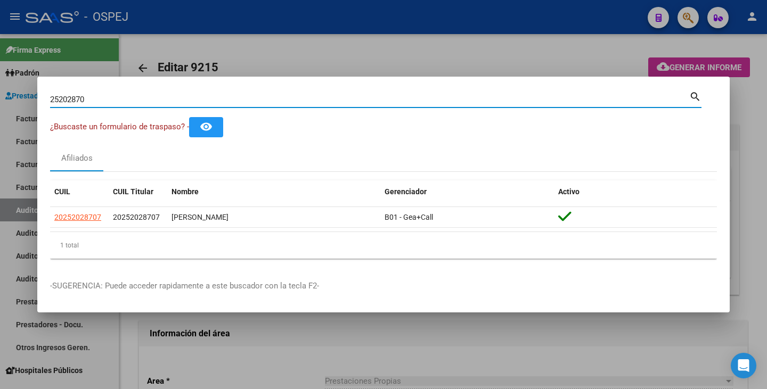
drag, startPoint x: 88, startPoint y: 95, endPoint x: 0, endPoint y: 101, distance: 88.1
click at [0, 101] on div "25202870 Buscar (apellido, dni, cuil, [PERSON_NAME], cuit, obra social) search …" at bounding box center [383, 194] width 767 height 389
paste input "25045985"
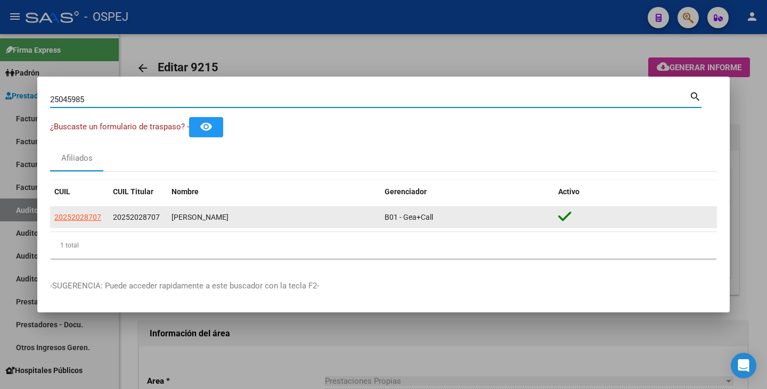
type input "25045985"
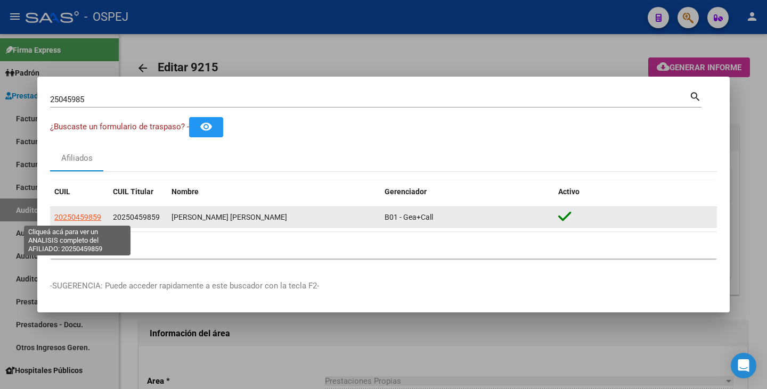
click at [77, 215] on span "20250459859" at bounding box center [77, 217] width 47 height 9
type textarea "20250459859"
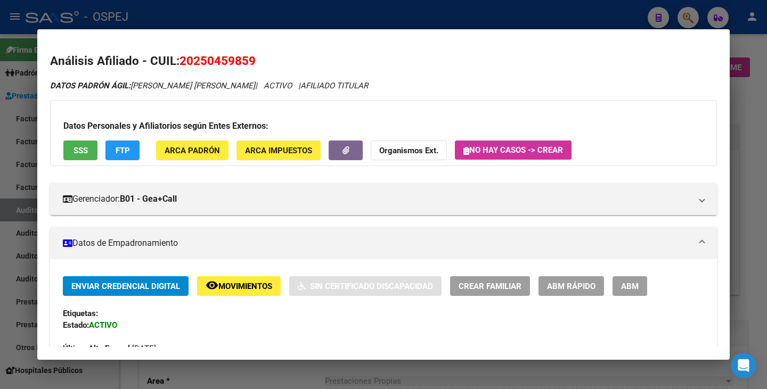
drag, startPoint x: 182, startPoint y: 61, endPoint x: 255, endPoint y: 59, distance: 73.0
click at [255, 59] on span "20250459859" at bounding box center [218, 61] width 76 height 14
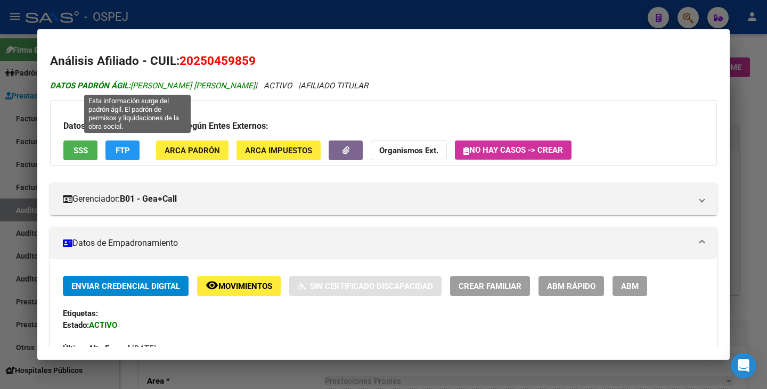
drag, startPoint x: 134, startPoint y: 82, endPoint x: 220, endPoint y: 87, distance: 85.9
click at [220, 87] on span "DATOS PADRÓN ÁGIL: [PERSON_NAME] [PERSON_NAME]" at bounding box center [152, 86] width 205 height 10
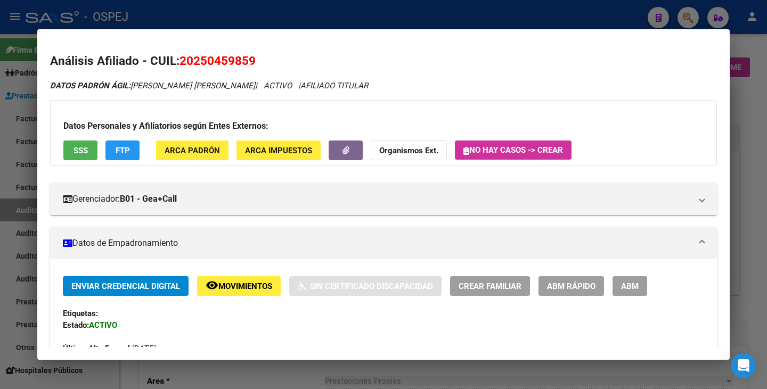
click at [13, 116] on div at bounding box center [383, 194] width 767 height 389
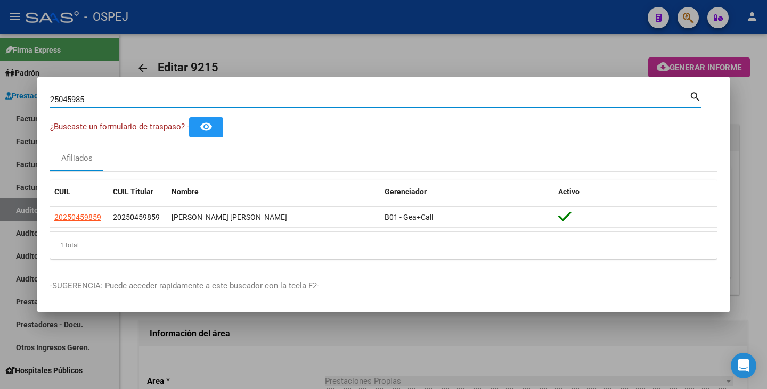
drag, startPoint x: 103, startPoint y: 104, endPoint x: 4, endPoint y: 104, distance: 99.6
click at [5, 97] on div "25045985 Buscar (apellido, dni, cuil, nro traspaso, cuit, obra social) search ¿…" at bounding box center [383, 194] width 767 height 389
paste input "44195956"
type input "44195956"
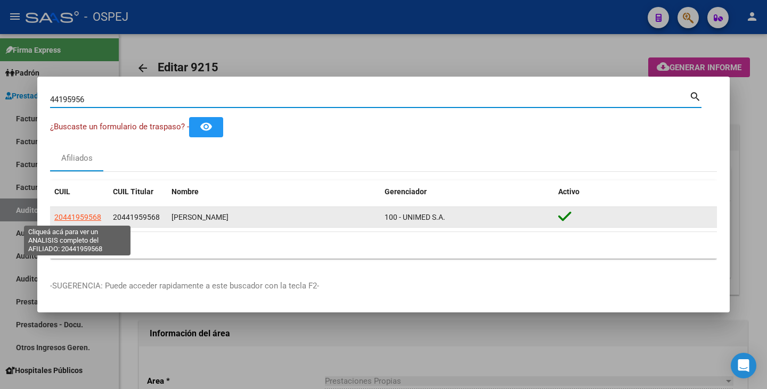
click at [72, 217] on span "20441959568" at bounding box center [77, 217] width 47 height 9
type textarea "20441959568"
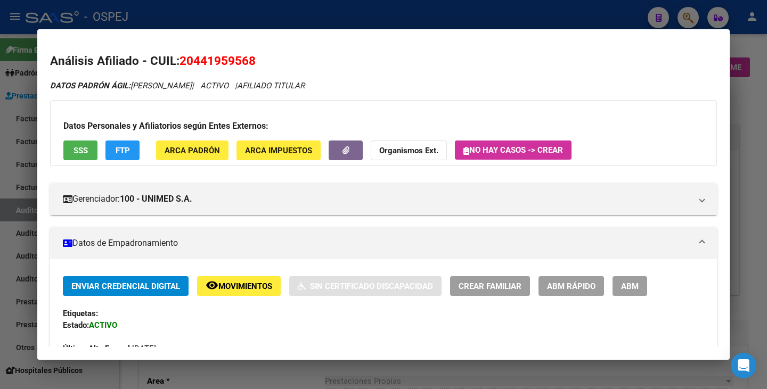
drag, startPoint x: 182, startPoint y: 61, endPoint x: 258, endPoint y: 59, distance: 76.2
click at [259, 59] on h2 "Análisis Afiliado - CUIL: 20441959568" at bounding box center [383, 61] width 667 height 18
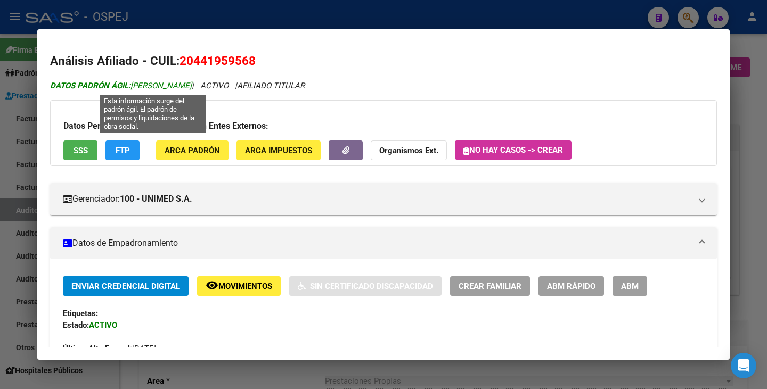
drag, startPoint x: 132, startPoint y: 86, endPoint x: 254, endPoint y: 86, distance: 121.5
click at [192, 86] on span "DATOS PADRÓN ÁGIL: [PERSON_NAME]" at bounding box center [121, 86] width 142 height 10
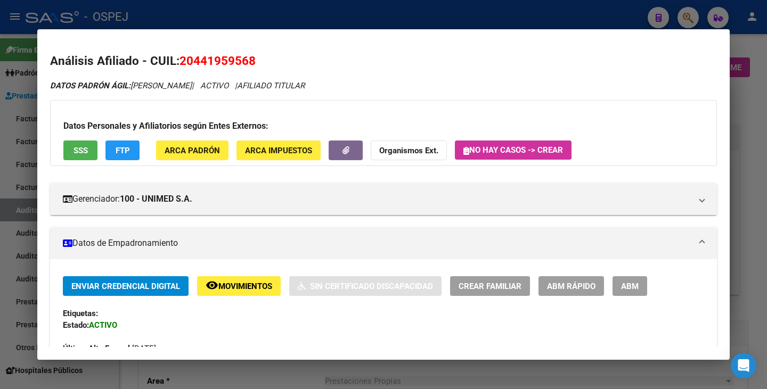
drag, startPoint x: 29, startPoint y: 131, endPoint x: 46, endPoint y: 118, distance: 21.6
click at [30, 129] on div at bounding box center [383, 194] width 767 height 389
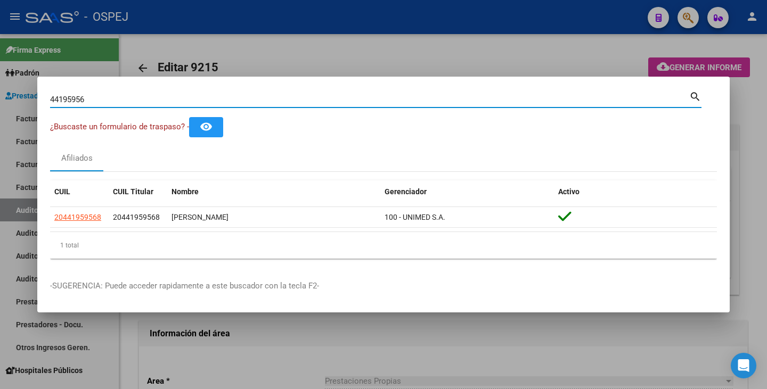
drag, startPoint x: 88, startPoint y: 101, endPoint x: 0, endPoint y: 86, distance: 89.8
click at [0, 86] on div "44195956 Buscar (apellido, dni, cuil, nro traspaso, cuit, obra social) search ¿…" at bounding box center [383, 194] width 767 height 389
paste input "18904876"
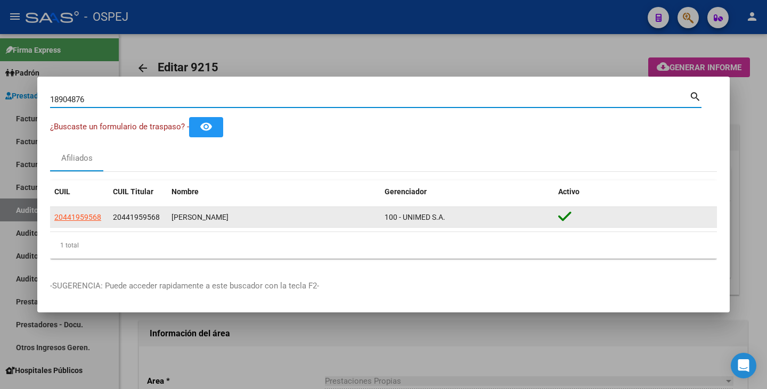
type input "18904876"
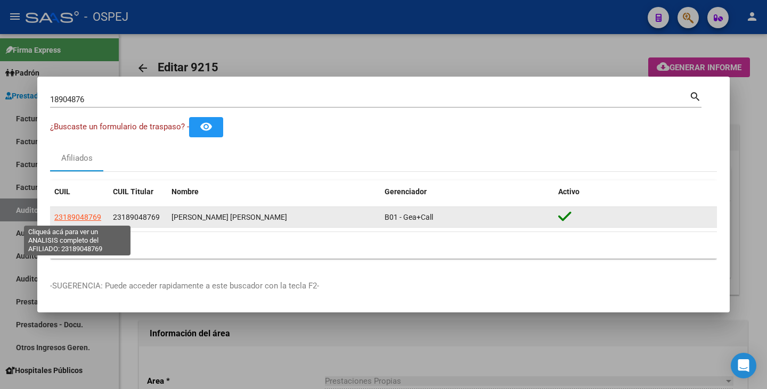
click at [78, 217] on span "23189048769" at bounding box center [77, 217] width 47 height 9
type textarea "23189048769"
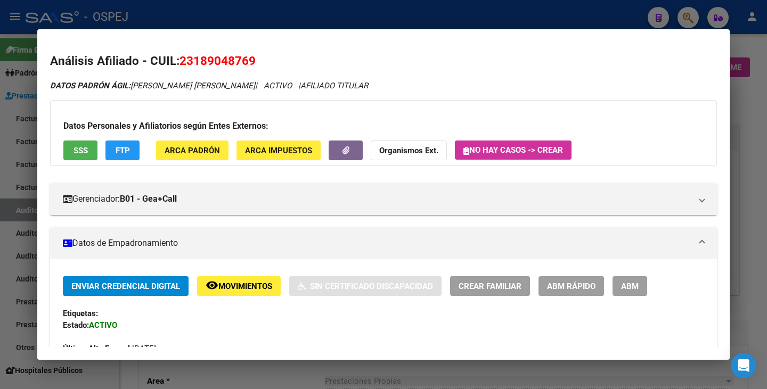
drag, startPoint x: 182, startPoint y: 60, endPoint x: 255, endPoint y: 64, distance: 73.1
click at [255, 64] on span "23189048769" at bounding box center [218, 61] width 76 height 14
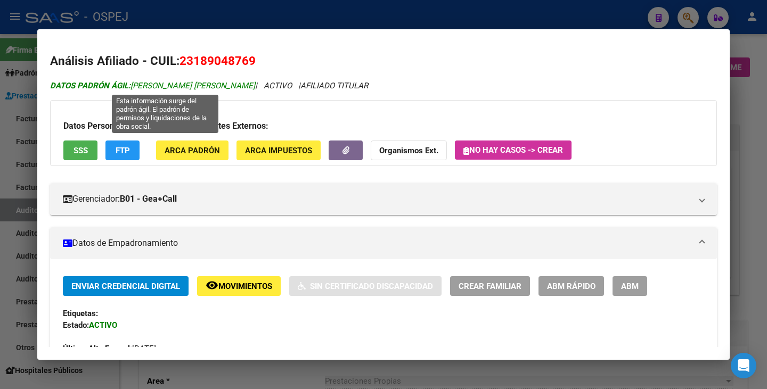
drag, startPoint x: 133, startPoint y: 85, endPoint x: 278, endPoint y: 85, distance: 144.4
click at [255, 85] on span "DATOS [PERSON_NAME]: [PERSON_NAME] [PERSON_NAME]" at bounding box center [152, 86] width 205 height 10
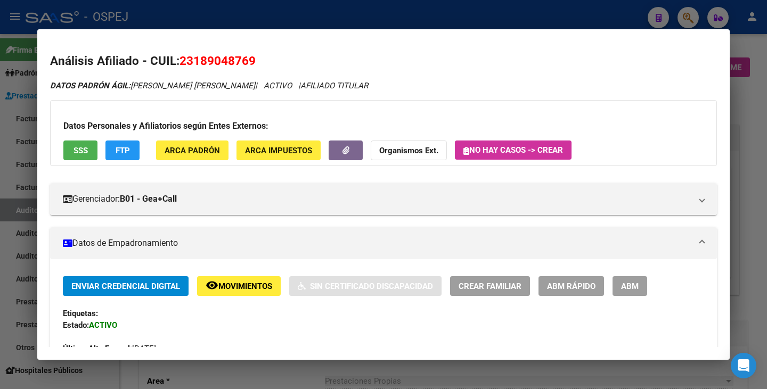
drag, startPoint x: 19, startPoint y: 146, endPoint x: 22, endPoint y: 137, distance: 9.6
click at [19, 144] on div at bounding box center [383, 194] width 767 height 389
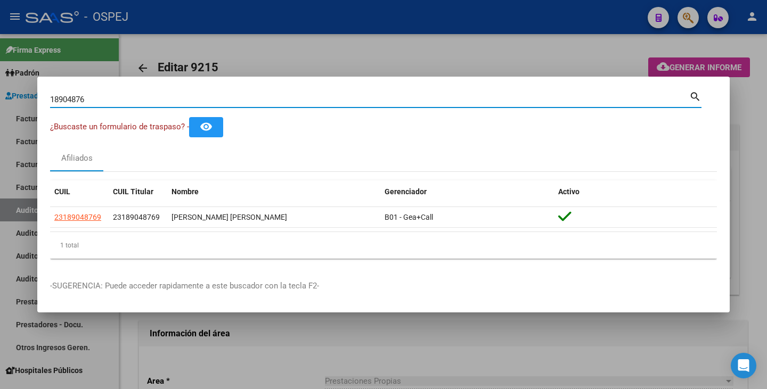
drag, startPoint x: 97, startPoint y: 102, endPoint x: 108, endPoint y: 114, distance: 16.6
click at [35, 91] on div "18904876 Buscar (apellido, dni, cuil, nro traspaso, cuit, obra social) search ¿…" at bounding box center [383, 194] width 767 height 389
paste input "42784960"
type input "42784960"
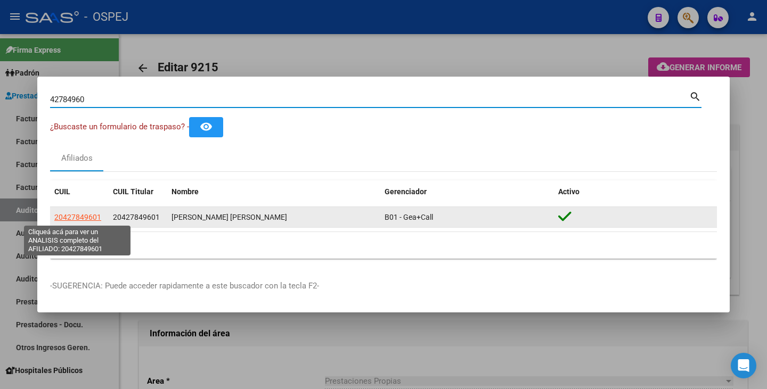
click at [76, 219] on span "20427849601" at bounding box center [77, 217] width 47 height 9
type textarea "20427849601"
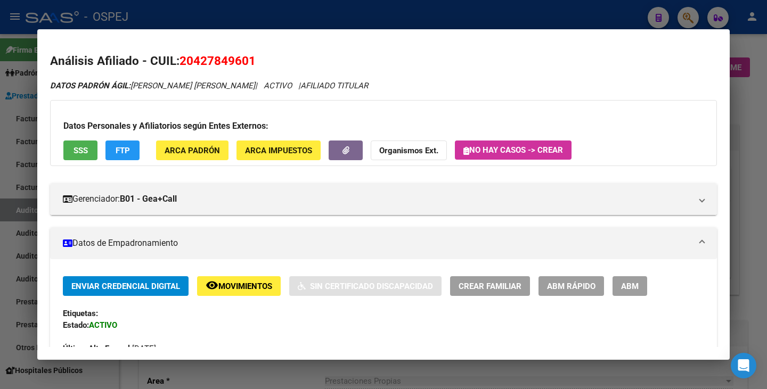
drag, startPoint x: 182, startPoint y: 62, endPoint x: 235, endPoint y: 55, distance: 53.8
click at [258, 55] on h2 "Análisis Afiliado - CUIL: 20427849601" at bounding box center [383, 61] width 667 height 18
drag, startPoint x: 134, startPoint y: 83, endPoint x: 230, endPoint y: 87, distance: 95.4
click at [230, 87] on icon "DATOS PADRÓN ÁGIL: [PERSON_NAME] [PERSON_NAME] | ACTIVO | AFILIADO TITULAR" at bounding box center [209, 86] width 318 height 10
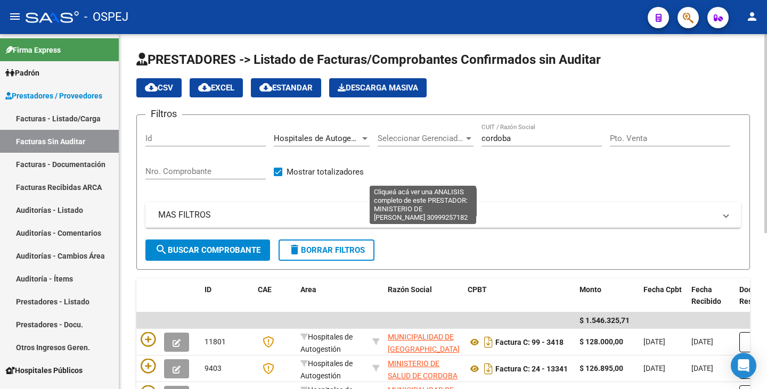
scroll to position [279, 0]
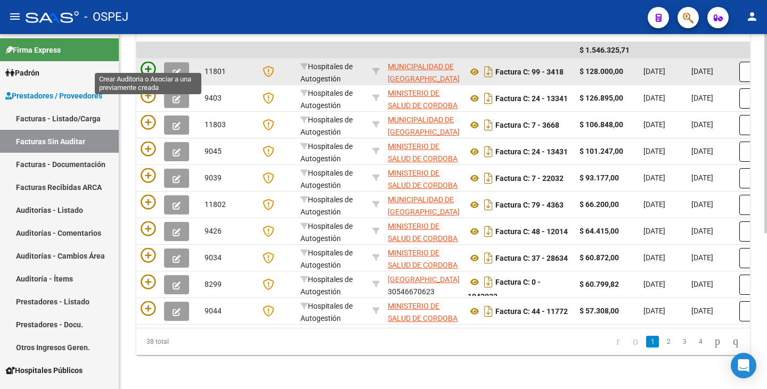
click at [147, 62] on icon at bounding box center [148, 69] width 15 height 15
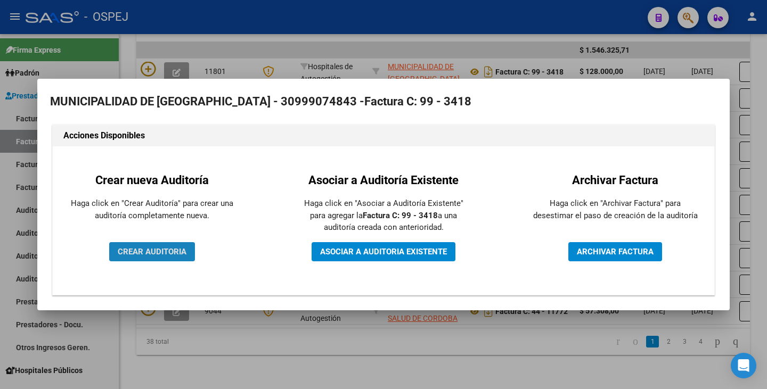
click at [152, 255] on span "CREAR AUDITORIA" at bounding box center [152, 252] width 69 height 10
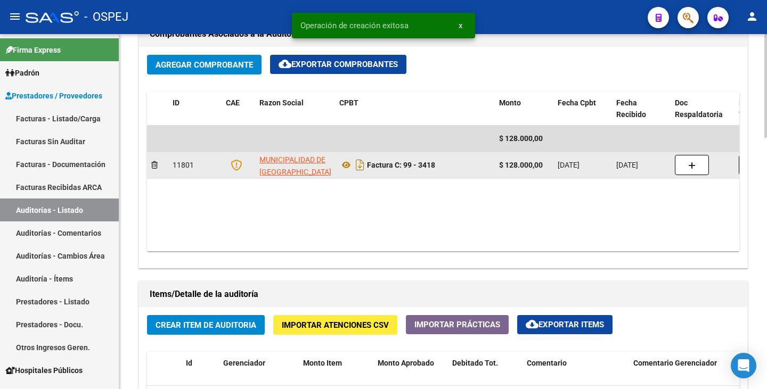
scroll to position [533, 0]
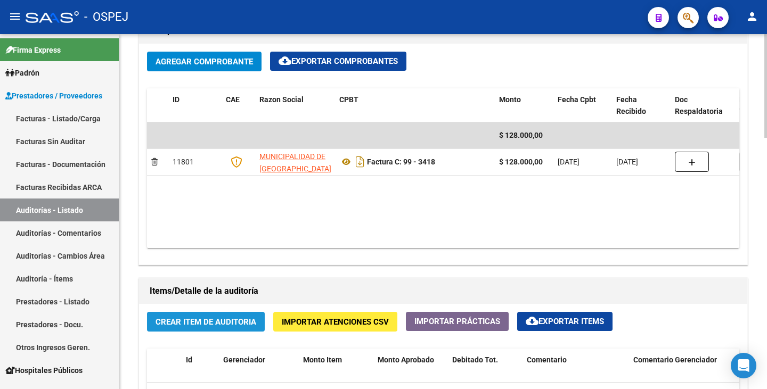
click at [192, 323] on span "Crear Item de Auditoria" at bounding box center [206, 322] width 101 height 10
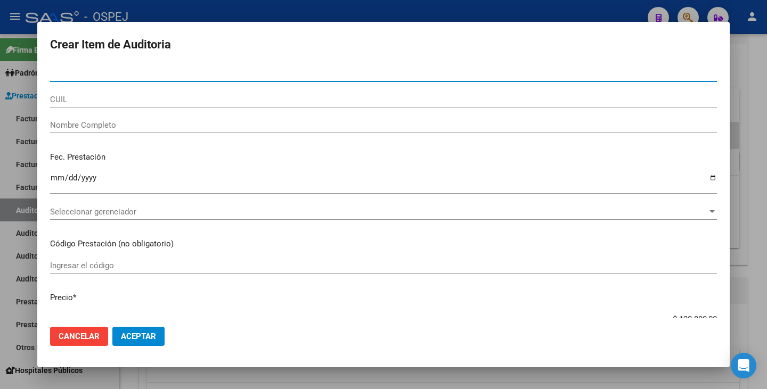
click at [0, 279] on div at bounding box center [383, 194] width 767 height 389
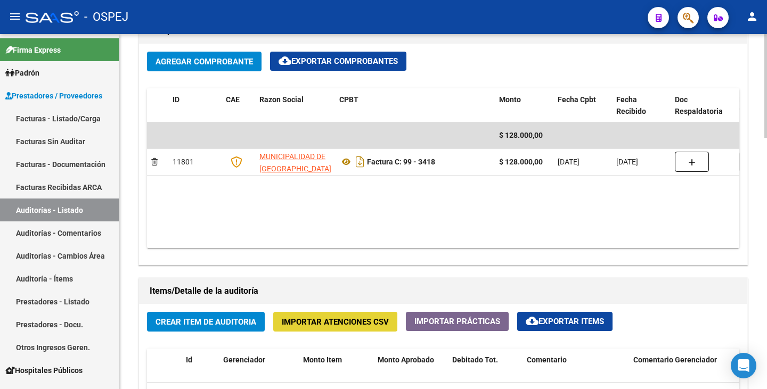
click at [303, 326] on span "Importar Atenciones CSV" at bounding box center [335, 322] width 107 height 10
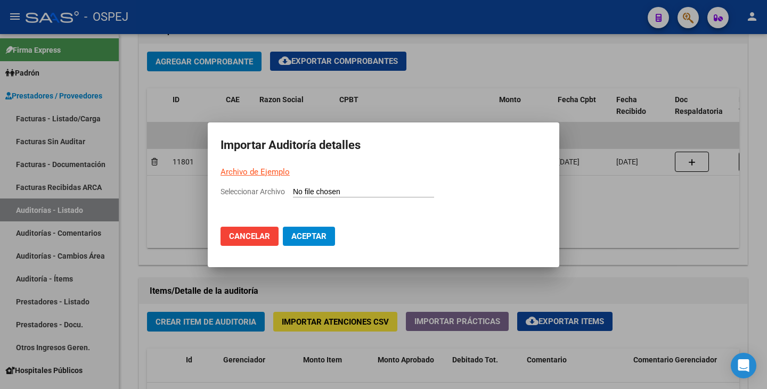
click at [299, 193] on input "Seleccionar Archivo" at bounding box center [363, 193] width 141 height 10
type input "C:\fakepath\MUNICIPALIDAD DE CORDOBA FC3418.csv"
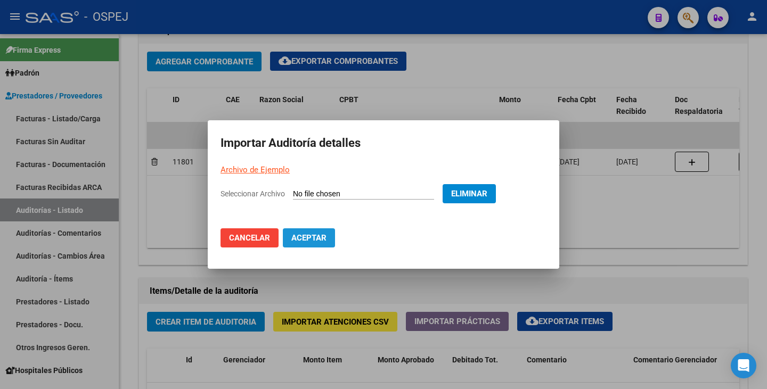
click at [309, 240] on span "Aceptar" at bounding box center [308, 238] width 35 height 10
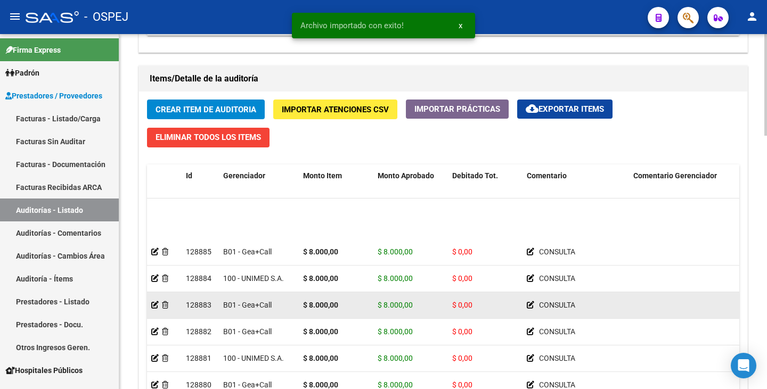
scroll to position [225, 0]
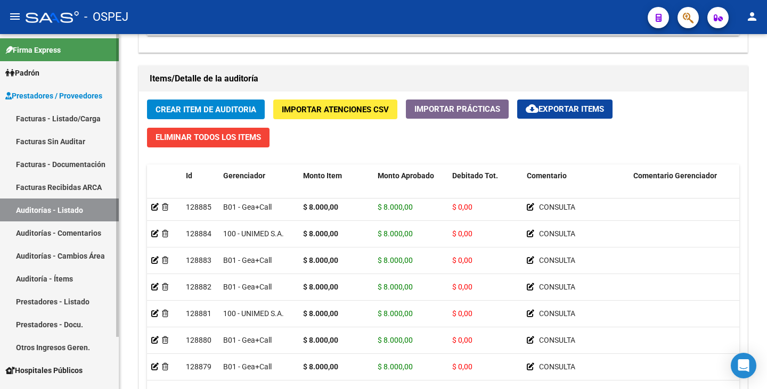
click at [74, 138] on link "Facturas Sin Auditar" at bounding box center [59, 141] width 119 height 23
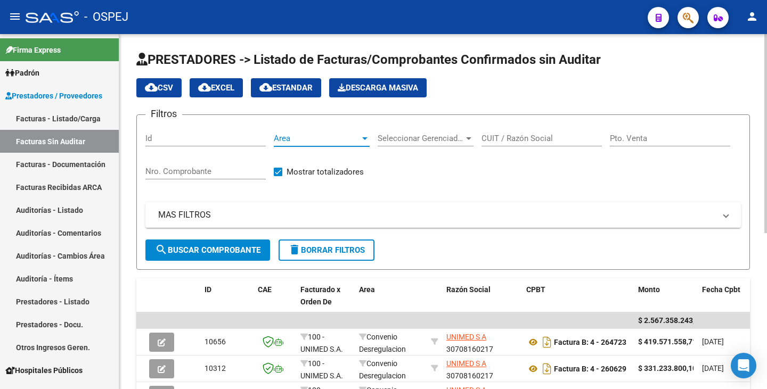
click at [287, 138] on span "Area" at bounding box center [317, 139] width 86 height 10
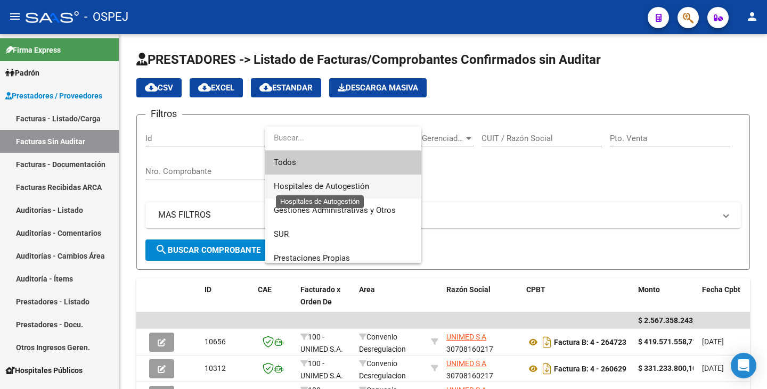
click at [301, 184] on span "Hospitales de Autogestión" at bounding box center [321, 187] width 95 height 10
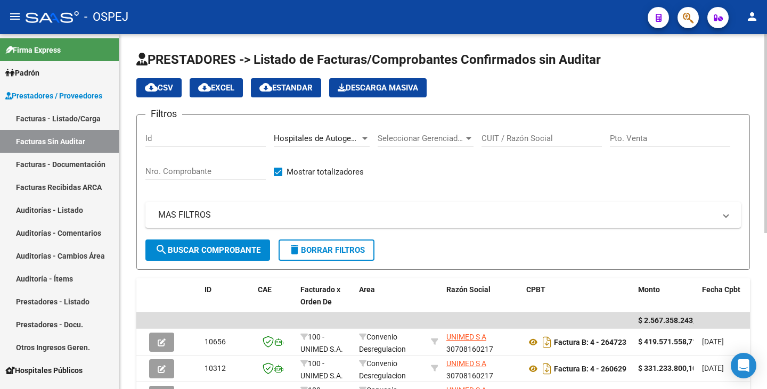
click at [529, 132] on div "CUIT / Razón Social" at bounding box center [542, 135] width 120 height 23
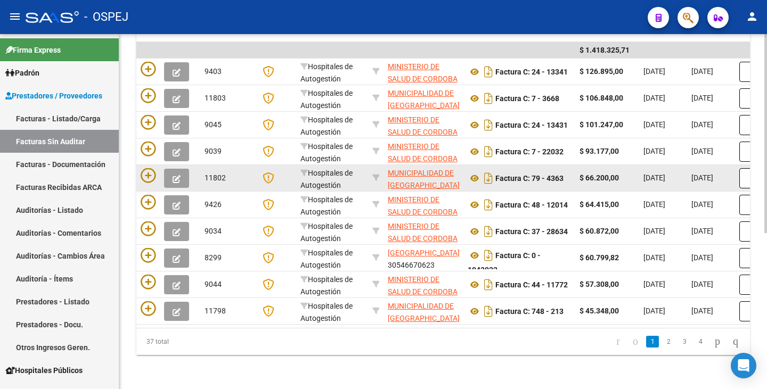
scroll to position [279, 0]
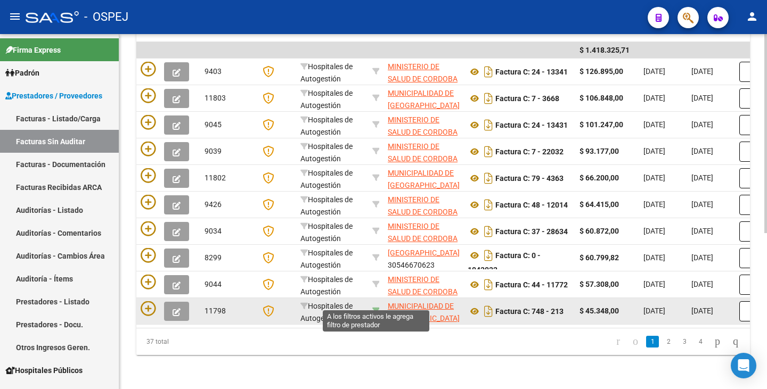
click at [374, 307] on icon at bounding box center [375, 310] width 7 height 7
type input "30999074843"
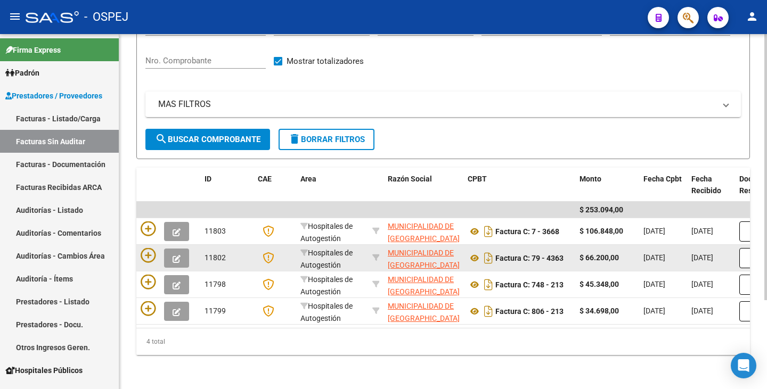
scroll to position [119, 0]
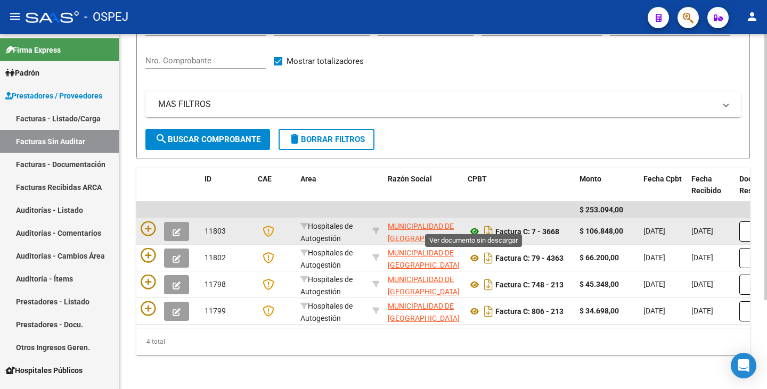
click at [470, 226] on icon at bounding box center [475, 231] width 14 height 13
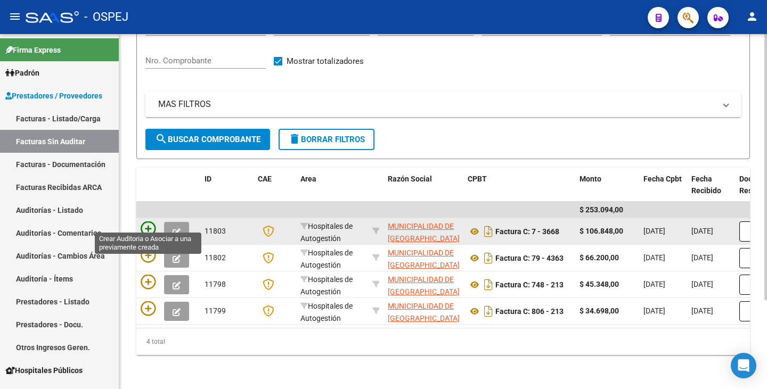
click at [152, 222] on icon at bounding box center [148, 229] width 15 height 15
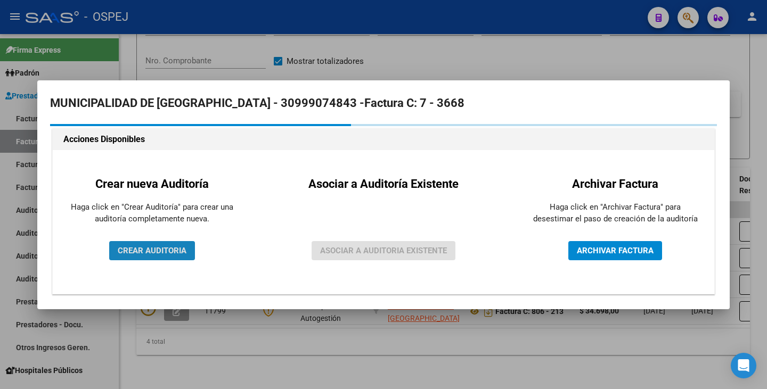
click at [157, 249] on span "CREAR AUDITORIA" at bounding box center [152, 251] width 69 height 10
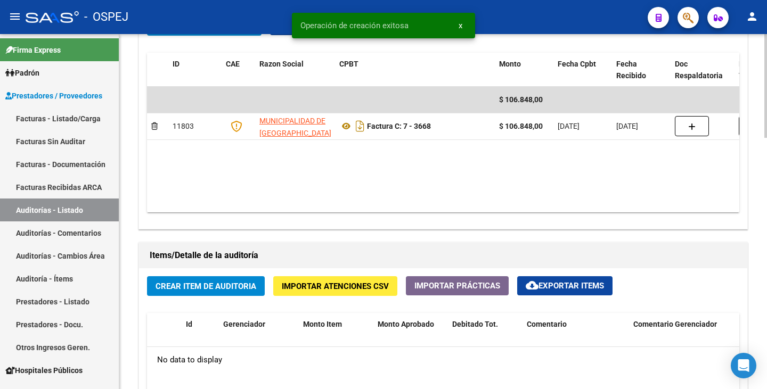
scroll to position [586, 0]
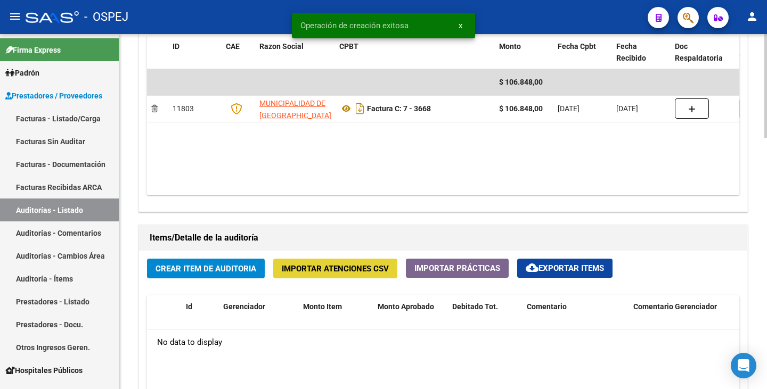
click at [347, 266] on span "Importar Atenciones CSV" at bounding box center [335, 269] width 107 height 10
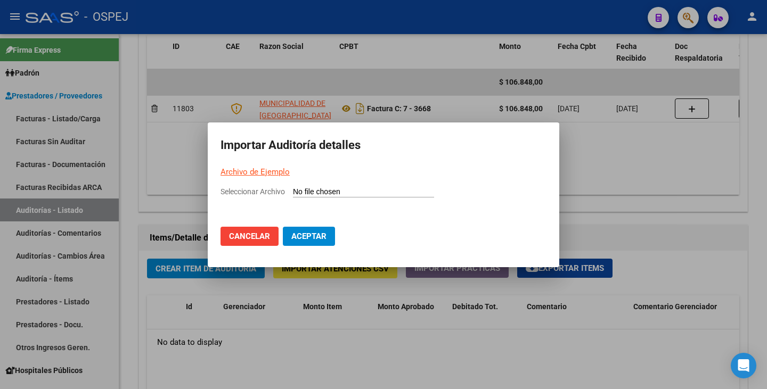
click at [264, 170] on link "Archivo de Ejemplo" at bounding box center [255, 172] width 69 height 10
click at [300, 189] on input "Seleccionar Archivo" at bounding box center [363, 193] width 141 height 10
type input "C:\fakepath\MUNICIPALIDAD DE CORDOBA FC 3668.csv"
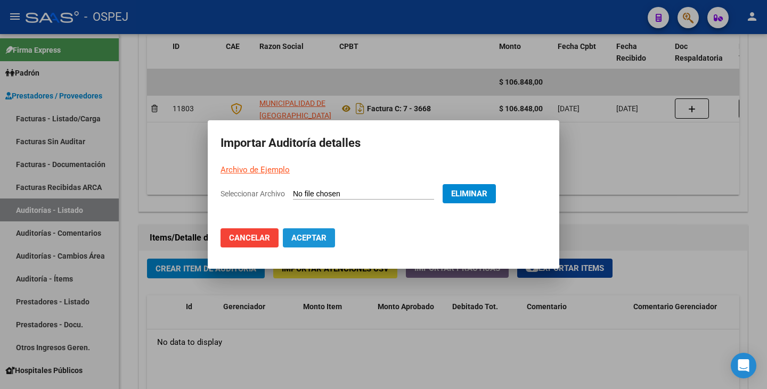
click at [327, 240] on button "Aceptar" at bounding box center [309, 238] width 52 height 19
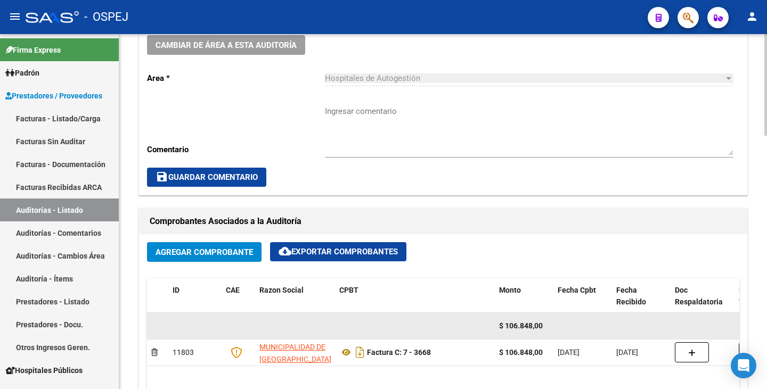
scroll to position [426, 0]
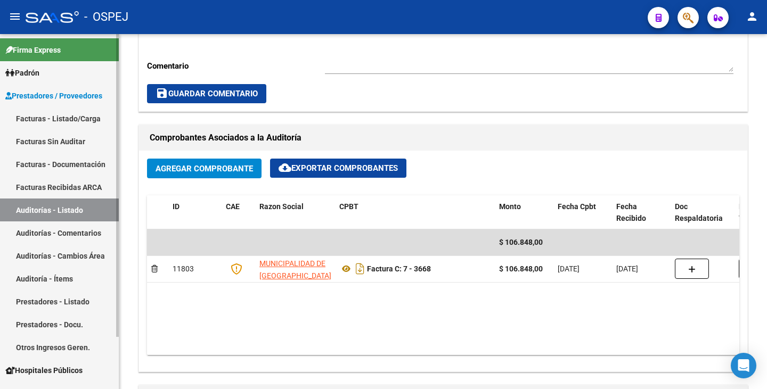
click at [68, 116] on link "Facturas - Listado/Carga" at bounding box center [59, 118] width 119 height 23
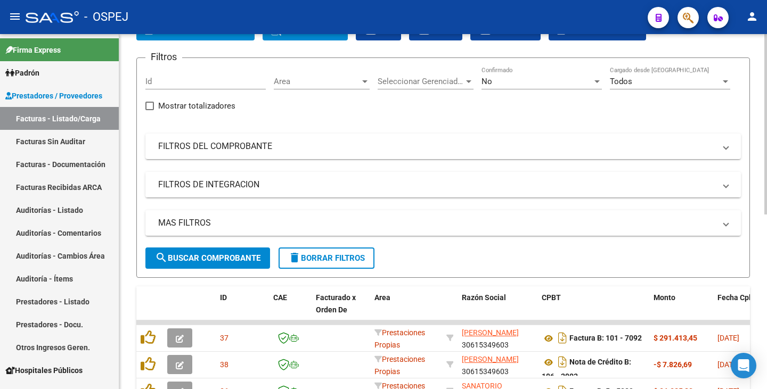
scroll to position [67, 0]
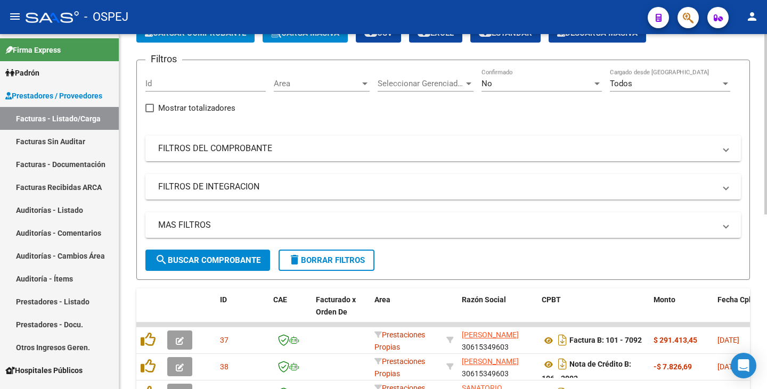
click at [319, 150] on mat-panel-title "FILTROS DEL COMPROBANTE" at bounding box center [436, 149] width 557 height 12
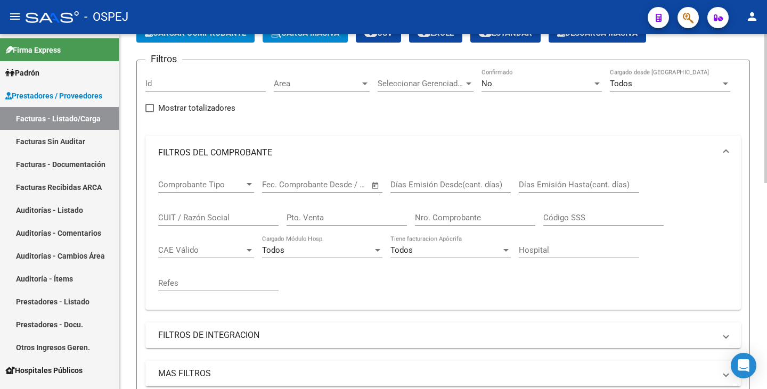
click at [467, 211] on div "Nro. Comprobante" at bounding box center [475, 214] width 120 height 23
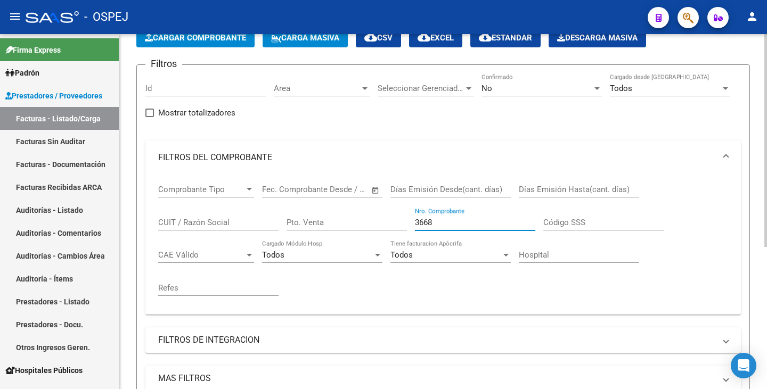
scroll to position [53, 0]
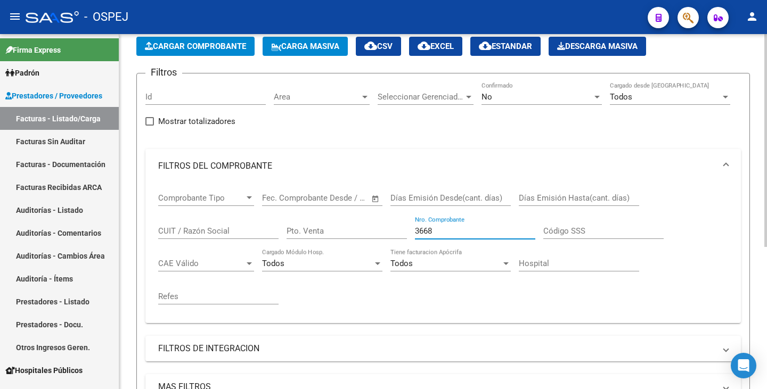
type input "3668"
click at [525, 92] on div "No" at bounding box center [537, 97] width 111 height 10
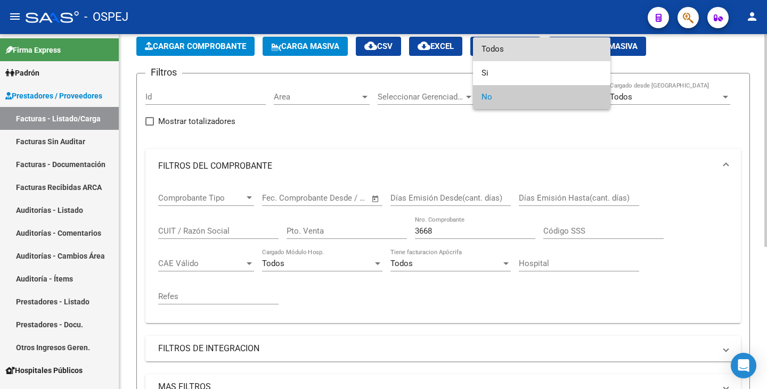
drag, startPoint x: 499, startPoint y: 55, endPoint x: 386, endPoint y: 172, distance: 162.4
click at [497, 55] on span "Todos" at bounding box center [542, 49] width 120 height 24
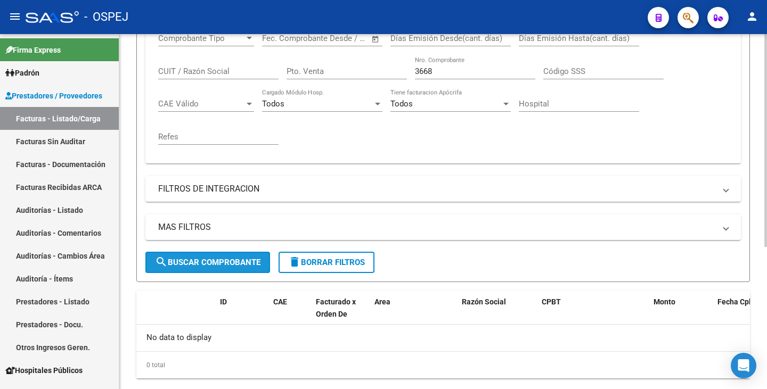
click at [242, 265] on span "search Buscar Comprobante" at bounding box center [207, 263] width 105 height 10
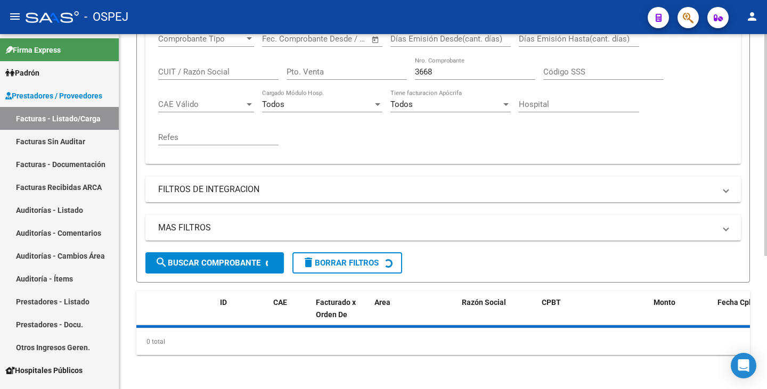
scroll to position [213, 0]
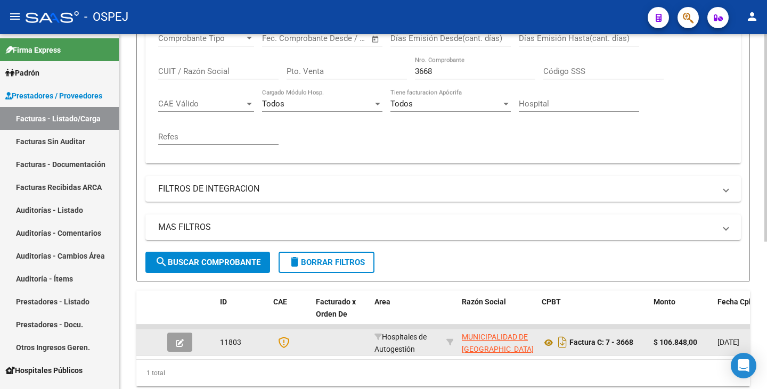
click at [184, 341] on button "button" at bounding box center [179, 342] width 25 height 19
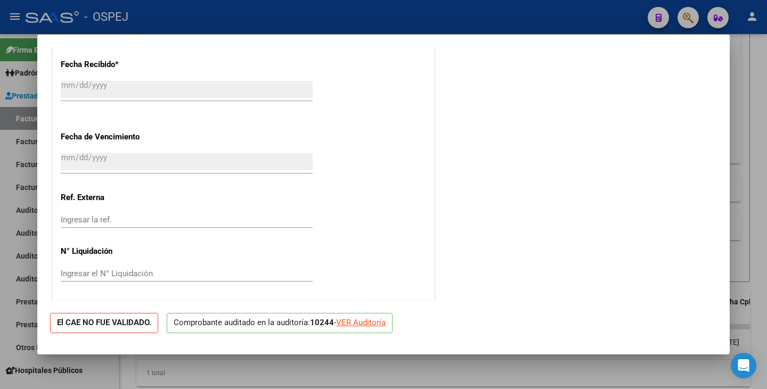
scroll to position [620, 0]
click at [376, 322] on div "VER Auditoría" at bounding box center [361, 323] width 50 height 12
type input "$ 0,00"
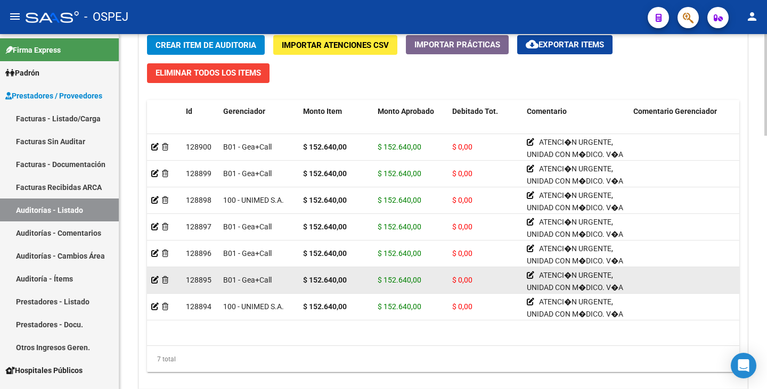
scroll to position [746, 0]
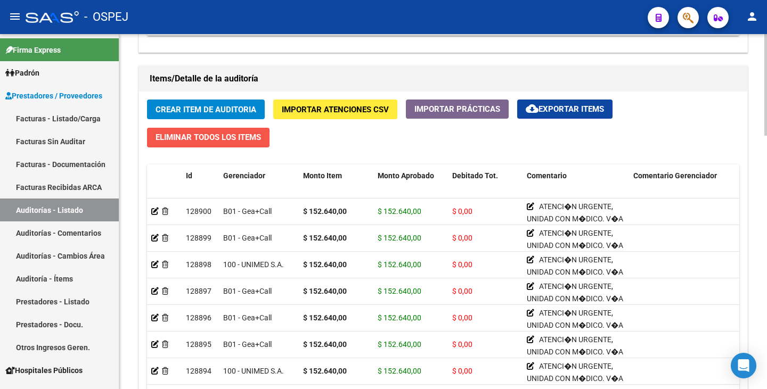
click at [225, 138] on span "Eliminar Todos los Items" at bounding box center [208, 138] width 105 height 10
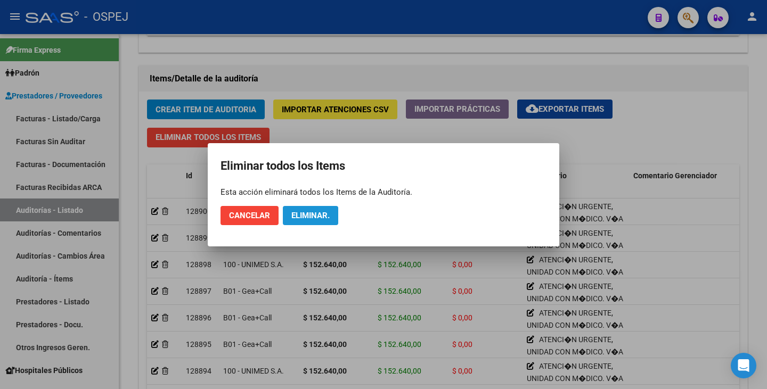
click at [309, 219] on span "Eliminar." at bounding box center [310, 216] width 38 height 10
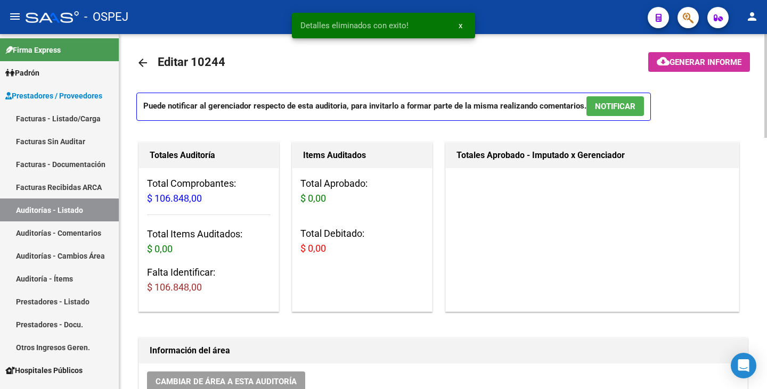
scroll to position [0, 0]
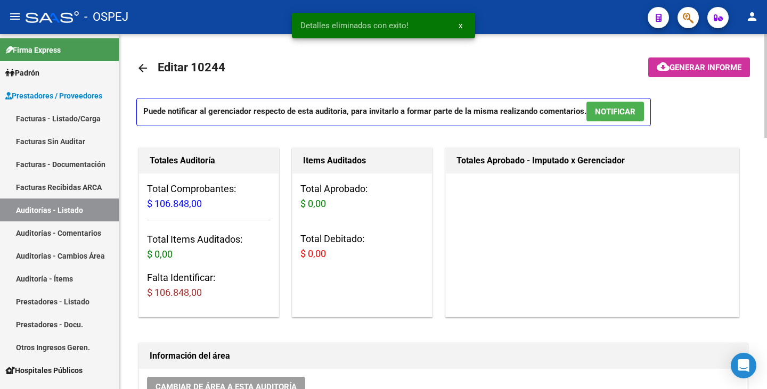
click at [146, 70] on mat-icon "arrow_back" at bounding box center [142, 68] width 13 height 13
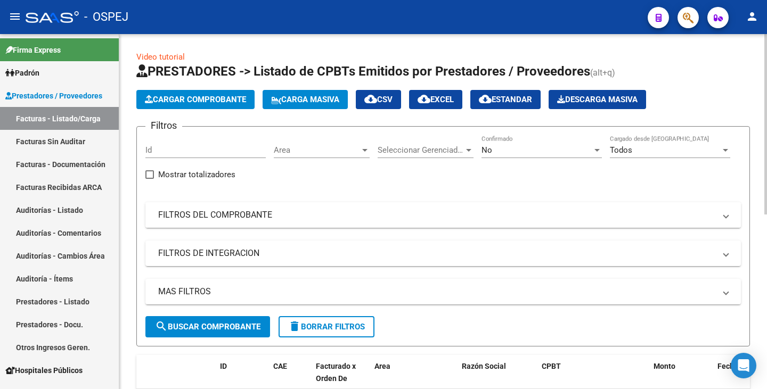
click at [403, 223] on mat-expansion-panel-header "FILTROS DEL COMPROBANTE" at bounding box center [443, 215] width 596 height 26
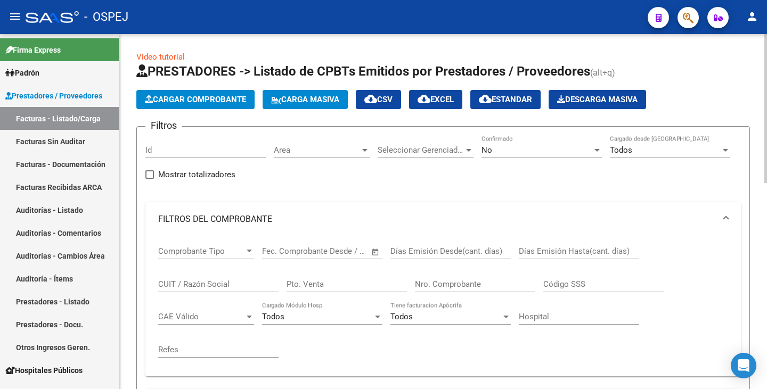
click at [420, 280] on input "Nro. Comprobante" at bounding box center [475, 285] width 120 height 10
type input "3668"
click at [540, 148] on div "No" at bounding box center [537, 150] width 111 height 10
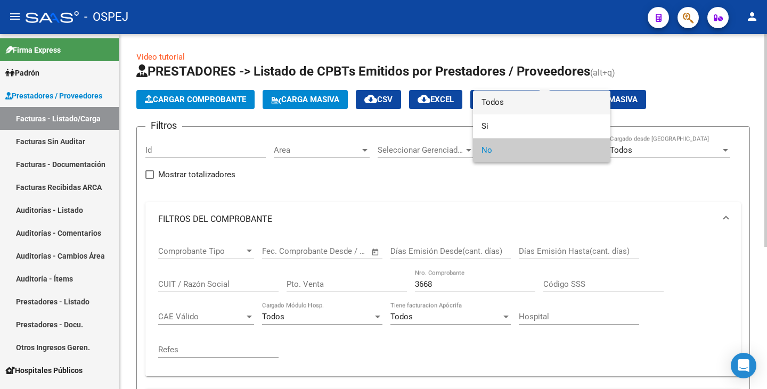
click at [508, 107] on span "Todos" at bounding box center [542, 103] width 120 height 24
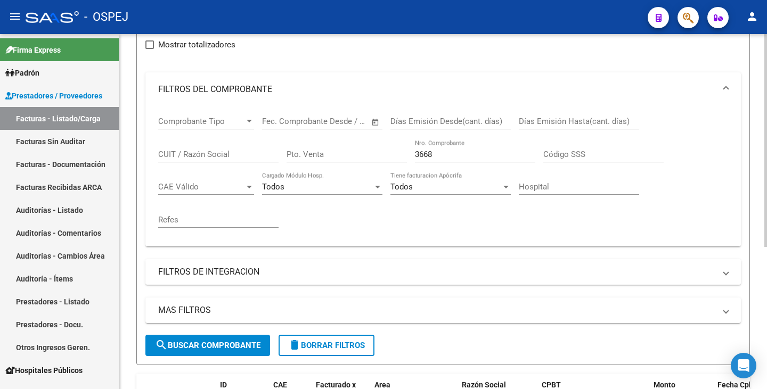
scroll to position [160, 0]
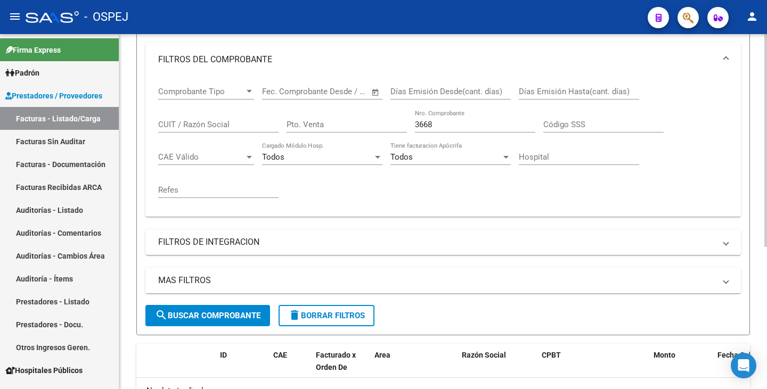
click at [210, 313] on span "search Buscar Comprobante" at bounding box center [207, 316] width 105 height 10
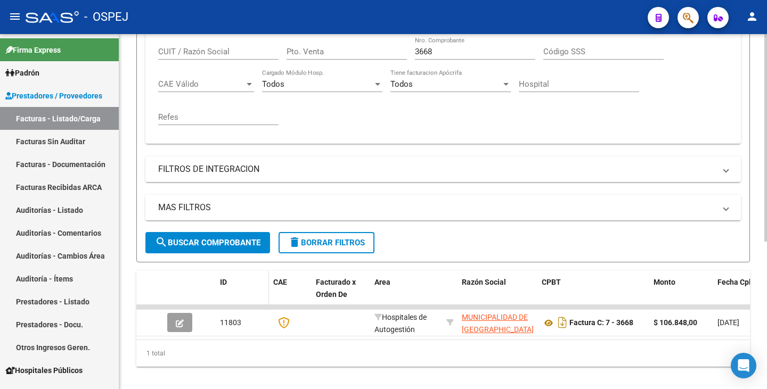
scroll to position [252, 0]
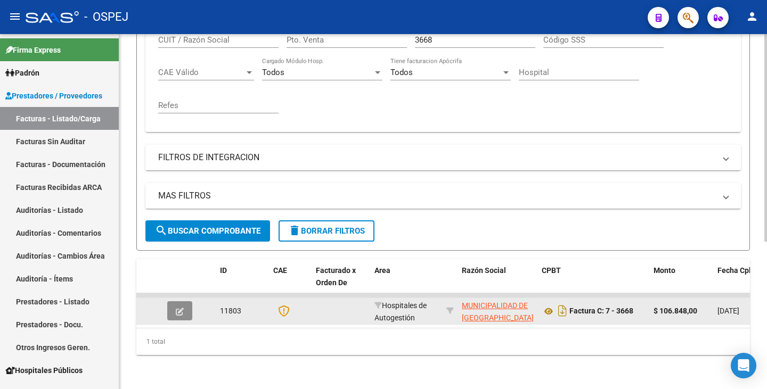
click at [173, 302] on button "button" at bounding box center [179, 311] width 25 height 19
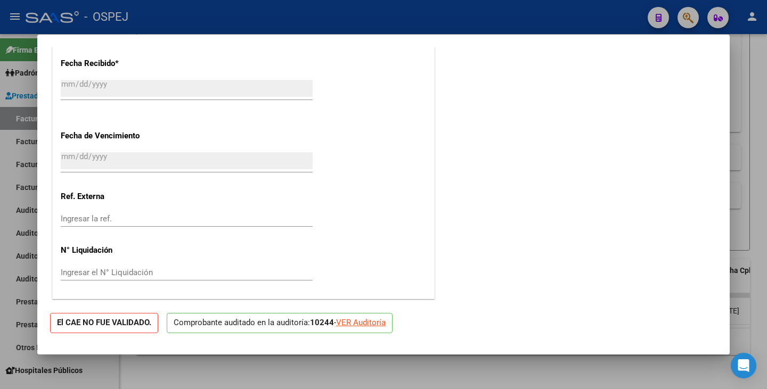
scroll to position [620, 0]
click at [562, 366] on div at bounding box center [383, 194] width 767 height 389
type input "$ 0,00"
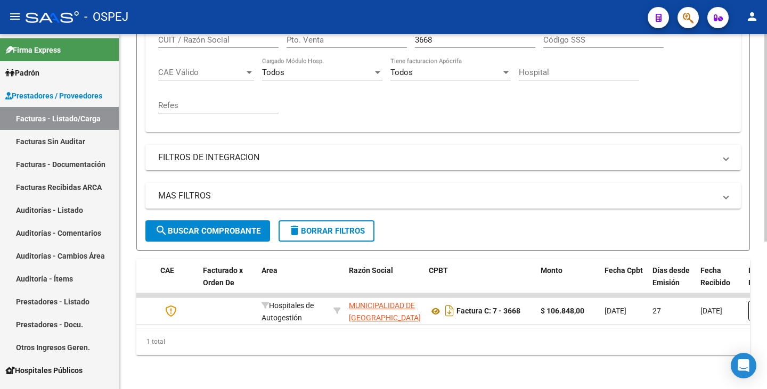
scroll to position [0, 0]
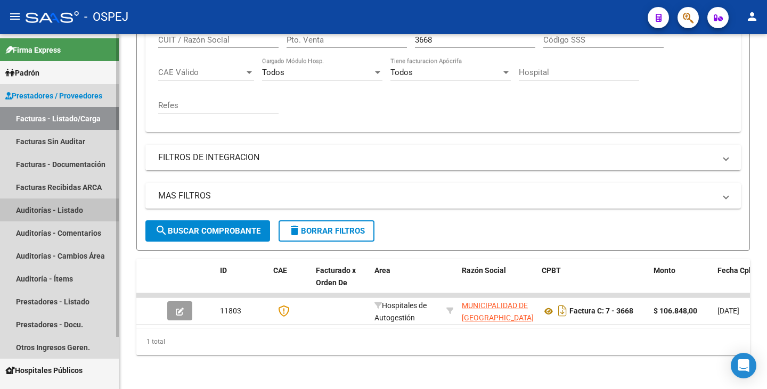
click at [43, 207] on link "Auditorías - Listado" at bounding box center [59, 210] width 119 height 23
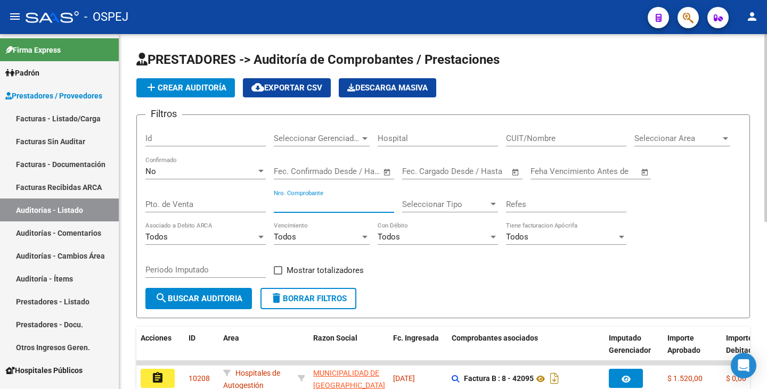
click at [331, 205] on input "Nro. Comprobante" at bounding box center [334, 205] width 120 height 10
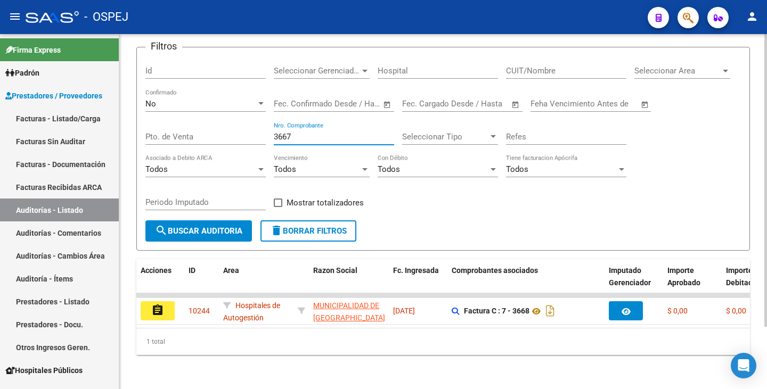
scroll to position [76, 0]
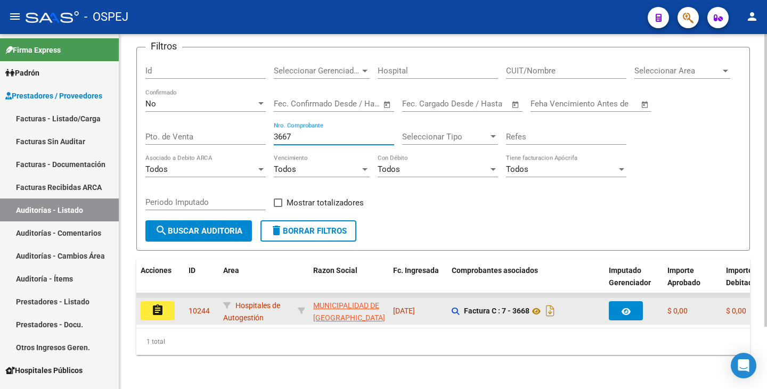
type input "3667"
click at [157, 304] on mat-icon "assignment" at bounding box center [157, 310] width 13 height 13
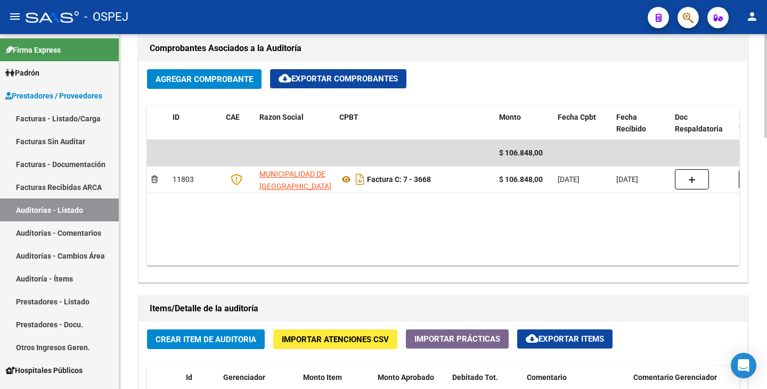
scroll to position [533, 0]
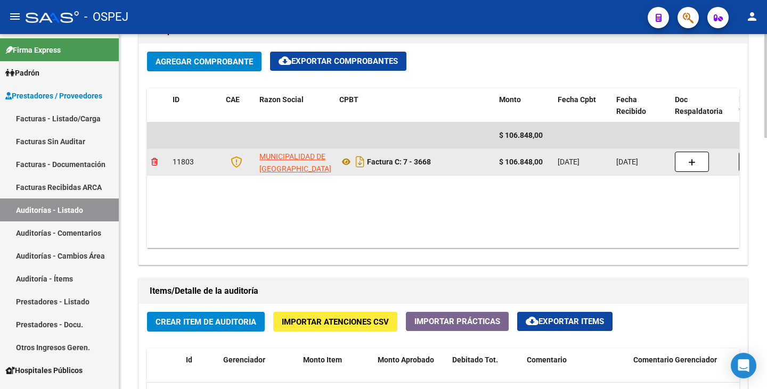
click at [152, 161] on icon at bounding box center [154, 161] width 6 height 7
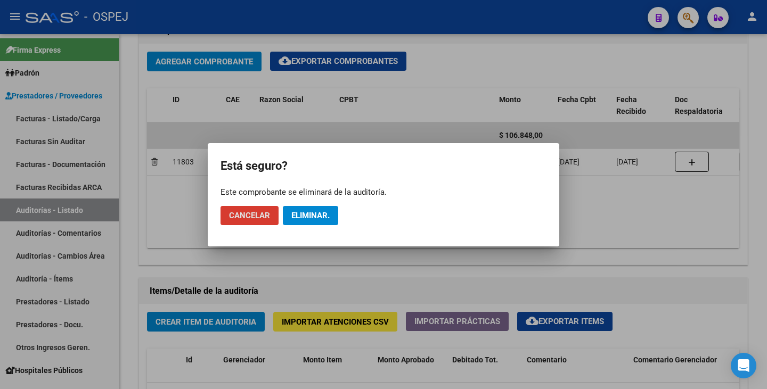
click at [301, 216] on span "Eliminar." at bounding box center [310, 216] width 38 height 10
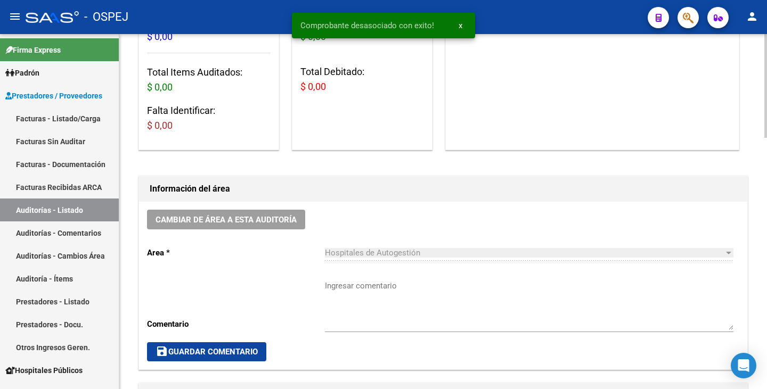
scroll to position [0, 0]
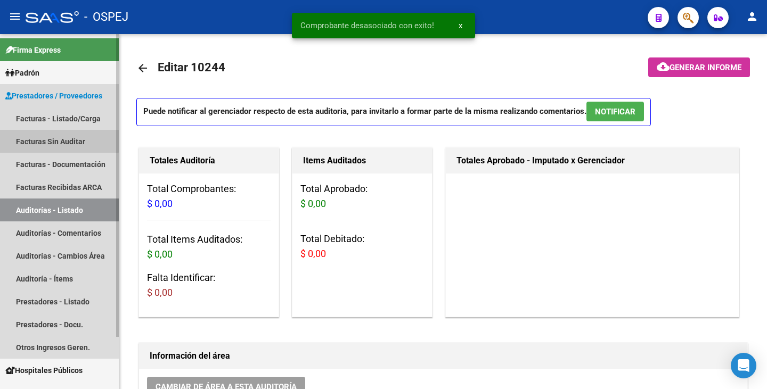
click at [57, 139] on link "Facturas Sin Auditar" at bounding box center [59, 141] width 119 height 23
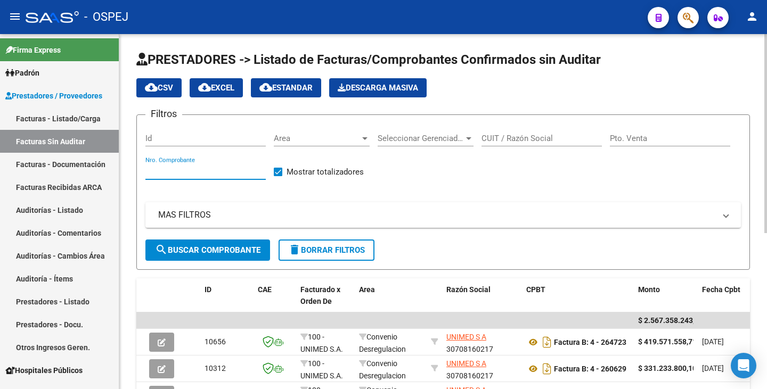
click at [248, 168] on input "Nro. Comprobante" at bounding box center [205, 172] width 120 height 10
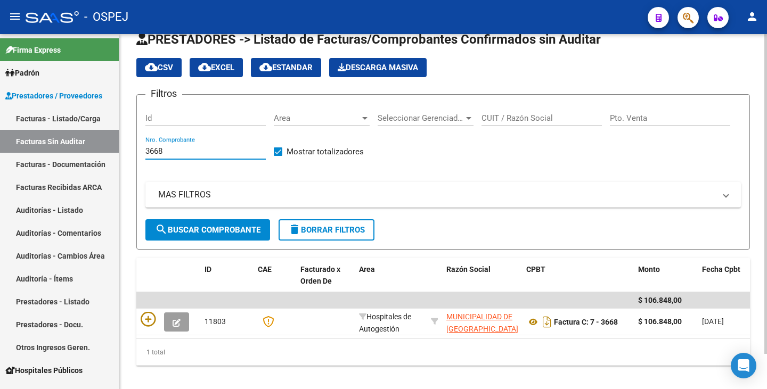
scroll to position [39, 0]
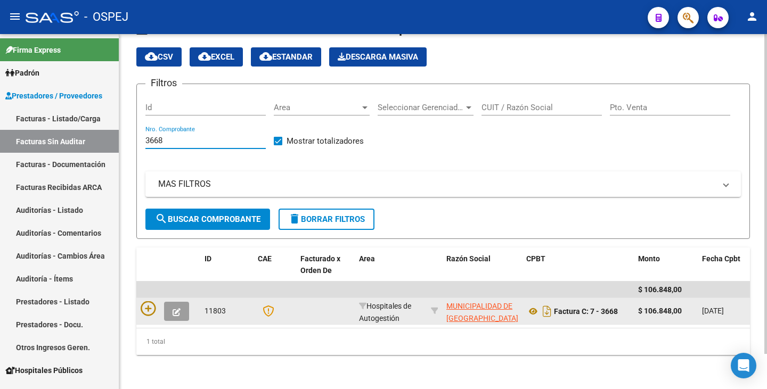
type input "3668"
click at [174, 308] on icon "button" at bounding box center [177, 312] width 8 height 8
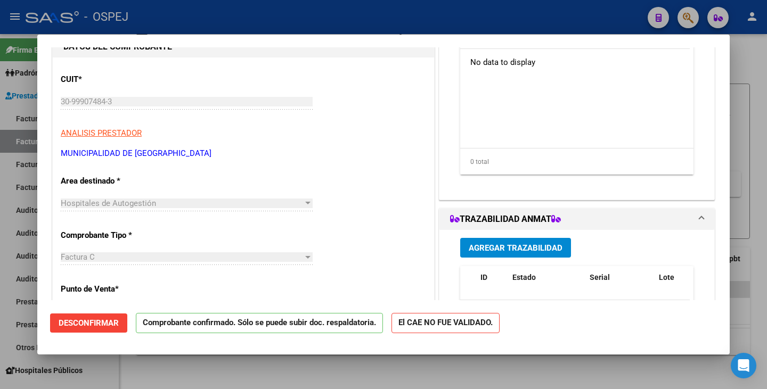
scroll to position [107, 0]
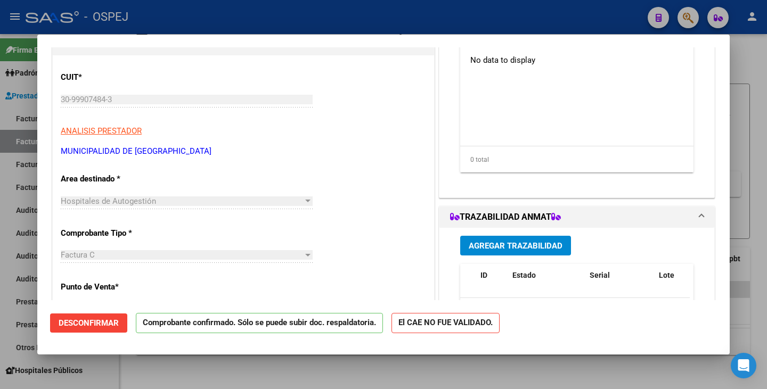
click at [97, 320] on span "Desconfirmar" at bounding box center [89, 324] width 60 height 10
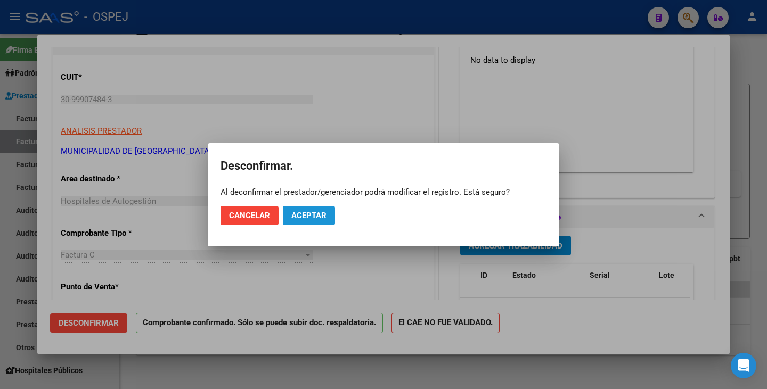
click at [296, 217] on span "Aceptar" at bounding box center [308, 216] width 35 height 10
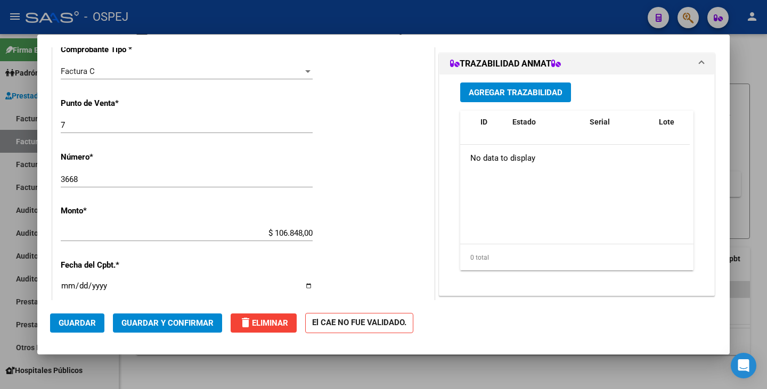
scroll to position [373, 0]
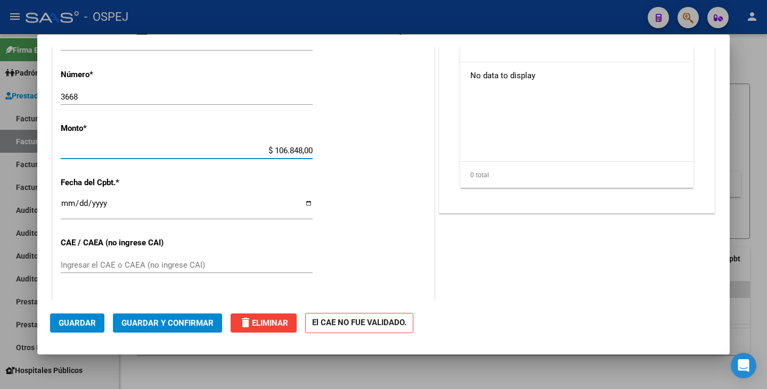
drag, startPoint x: 307, startPoint y: 150, endPoint x: 282, endPoint y: 156, distance: 25.6
click at [269, 151] on input "$ 106.848,00" at bounding box center [187, 151] width 252 height 10
paste input "1068480"
type input "$ 1.068.480,00"
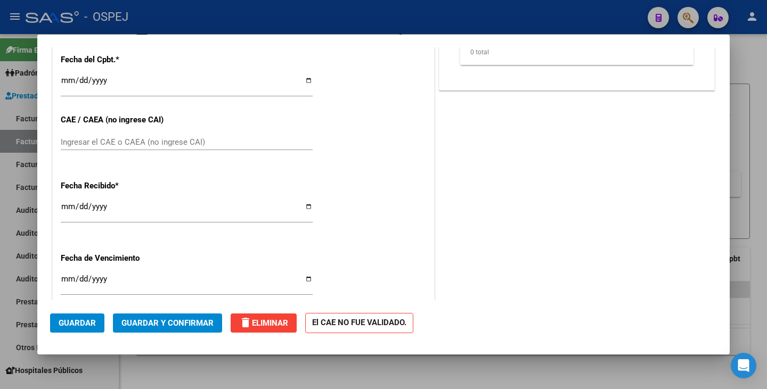
scroll to position [533, 0]
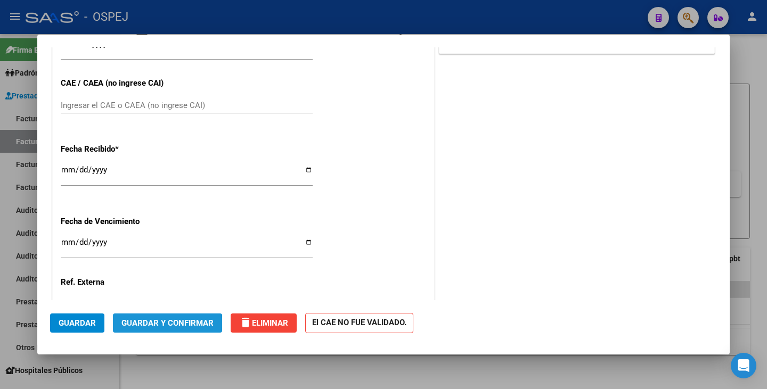
click at [160, 324] on span "Guardar y Confirmar" at bounding box center [167, 324] width 92 height 10
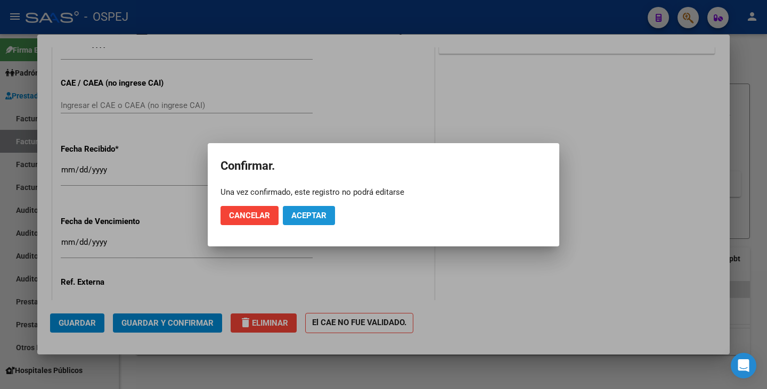
click at [311, 216] on span "Aceptar" at bounding box center [308, 216] width 35 height 10
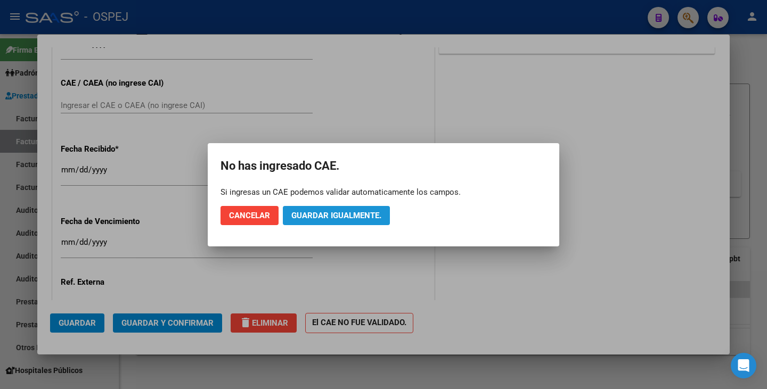
click at [311, 216] on span "Guardar igualmente." at bounding box center [336, 216] width 90 height 10
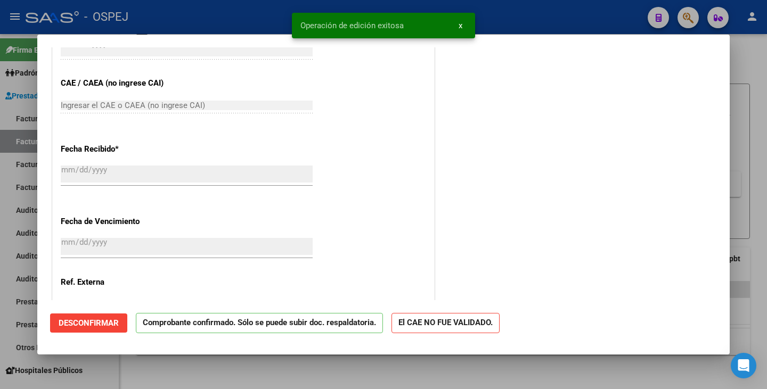
click at [191, 371] on div at bounding box center [383, 194] width 767 height 389
type input "$ 0,00"
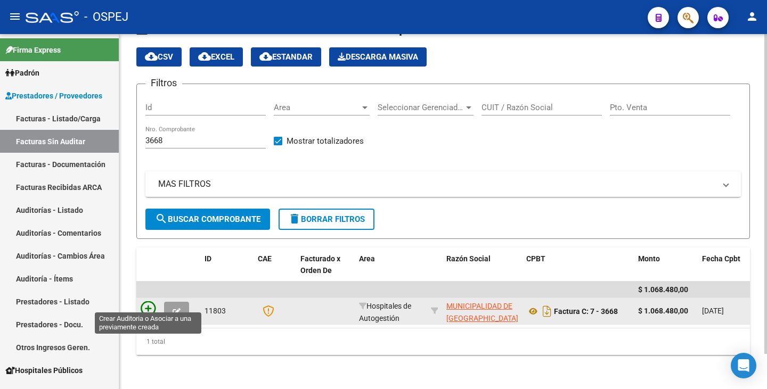
click at [150, 302] on icon at bounding box center [148, 309] width 15 height 15
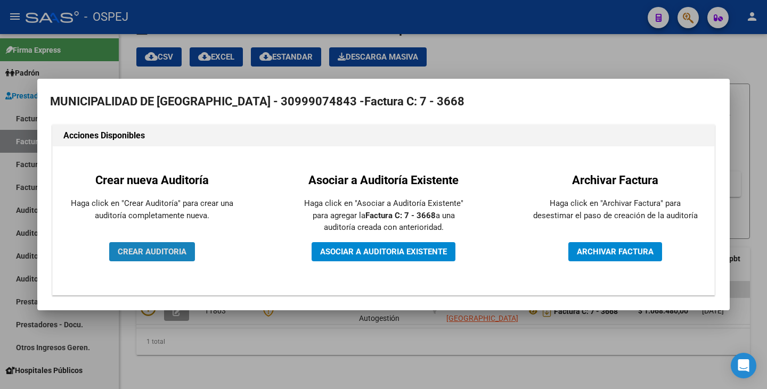
click at [139, 248] on span "CREAR AUDITORIA" at bounding box center [152, 252] width 69 height 10
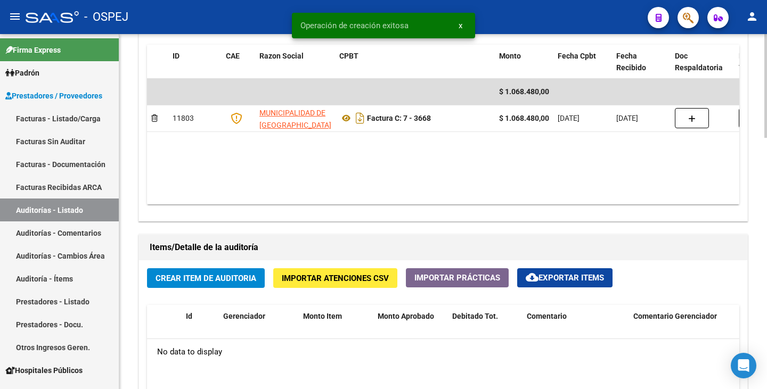
scroll to position [639, 0]
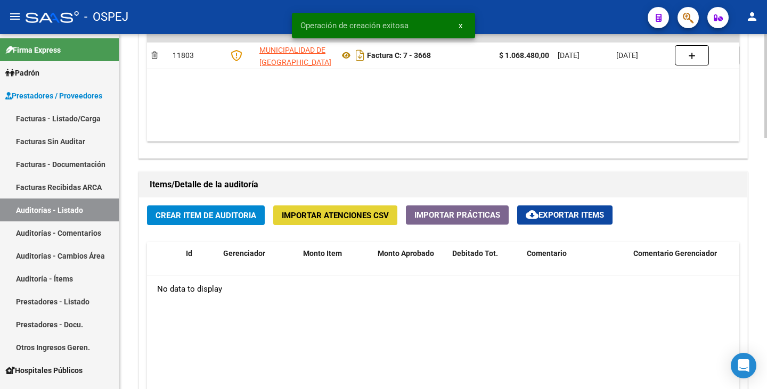
click at [323, 218] on span "Importar Atenciones CSV" at bounding box center [335, 216] width 107 height 10
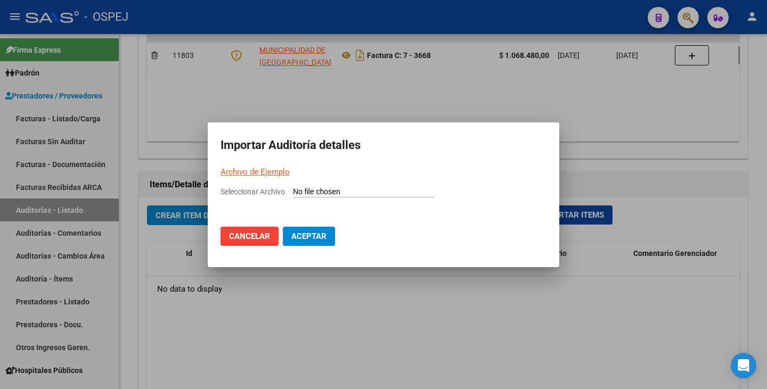
click at [312, 193] on input "Seleccionar Archivo" at bounding box center [363, 193] width 141 height 10
type input "C:\fakepath\MUNICIPALIDAD DE CORDOBA FC 3668.csv"
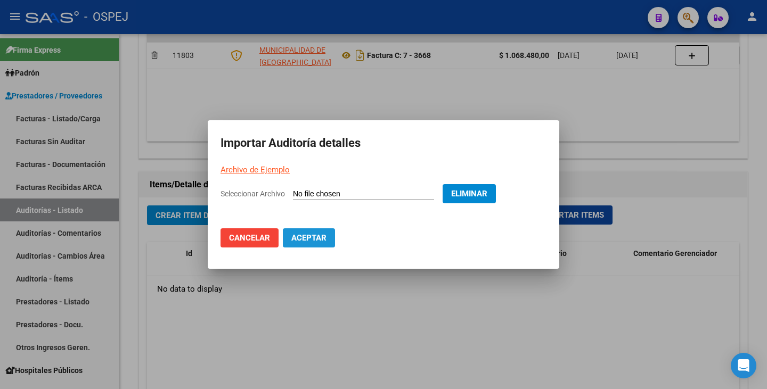
click at [324, 241] on span "Aceptar" at bounding box center [308, 238] width 35 height 10
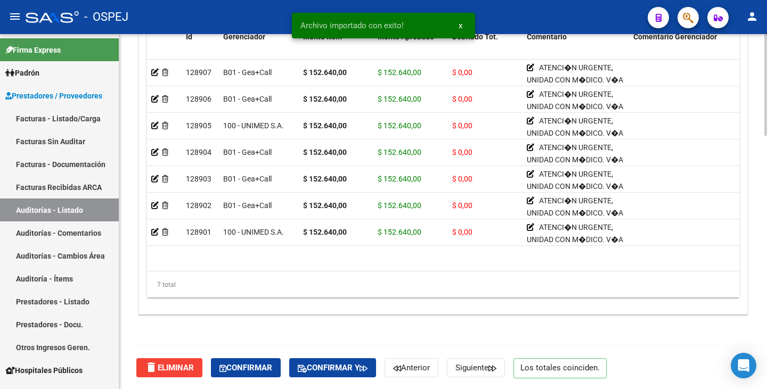
scroll to position [886, 0]
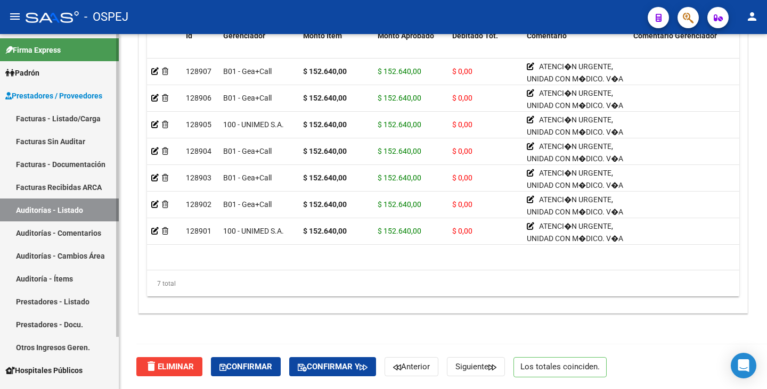
click at [67, 138] on link "Facturas Sin Auditar" at bounding box center [59, 141] width 119 height 23
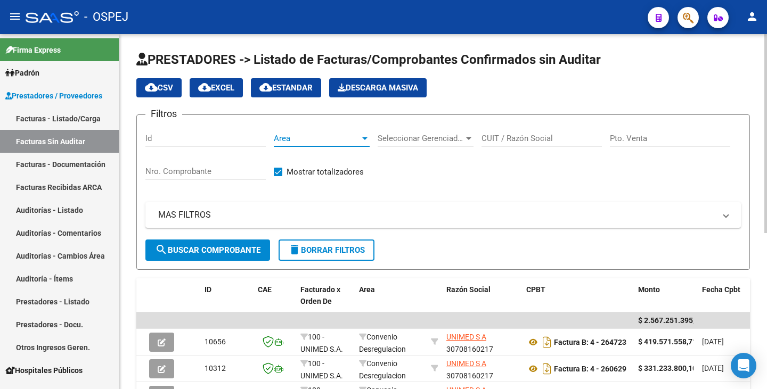
click at [353, 140] on span "Area" at bounding box center [317, 139] width 86 height 10
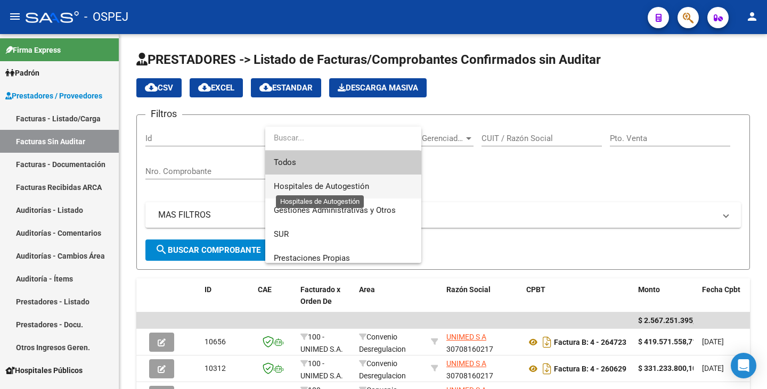
click at [324, 185] on span "Hospitales de Autogestión" at bounding box center [321, 187] width 95 height 10
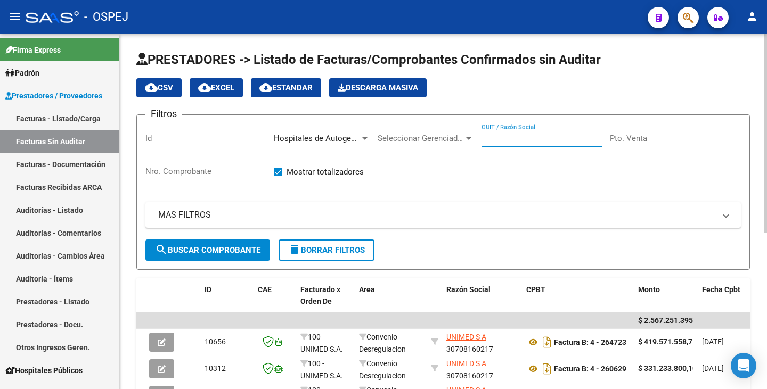
drag, startPoint x: 496, startPoint y: 134, endPoint x: 633, endPoint y: 147, distance: 137.5
click at [501, 135] on input "CUIT / Razón Social" at bounding box center [542, 139] width 120 height 10
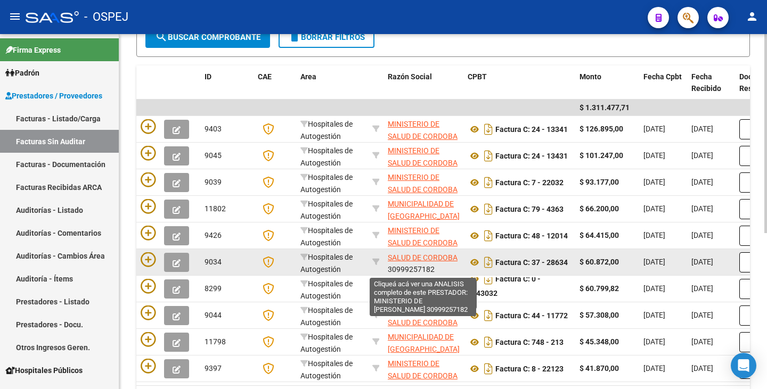
scroll to position [14, 0]
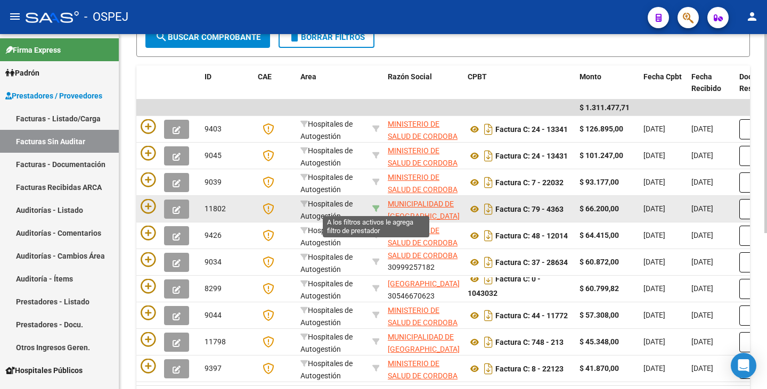
click at [374, 207] on icon at bounding box center [375, 208] width 7 height 7
type input "30999074843"
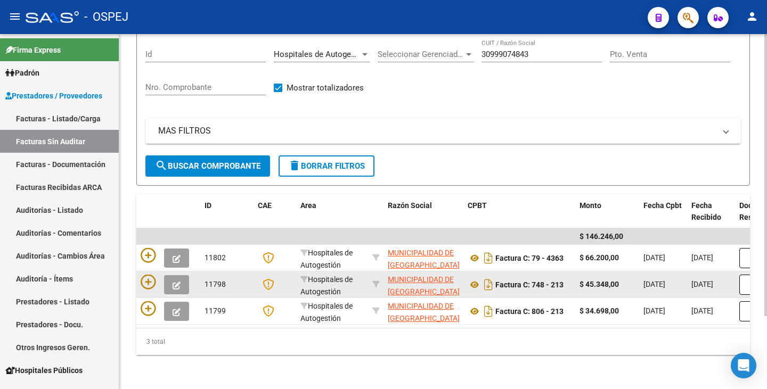
scroll to position [53, 0]
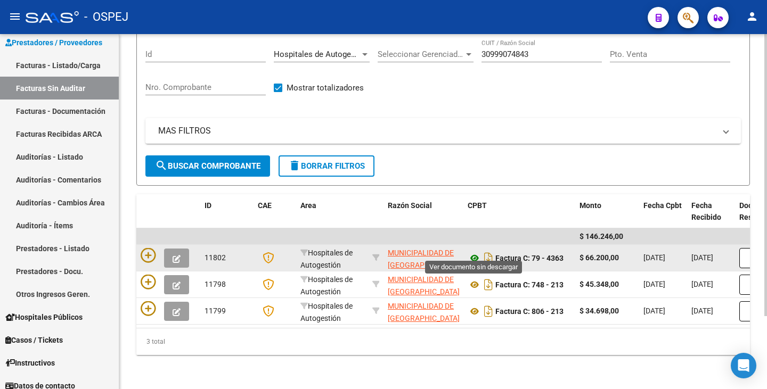
click at [472, 252] on icon at bounding box center [475, 258] width 14 height 13
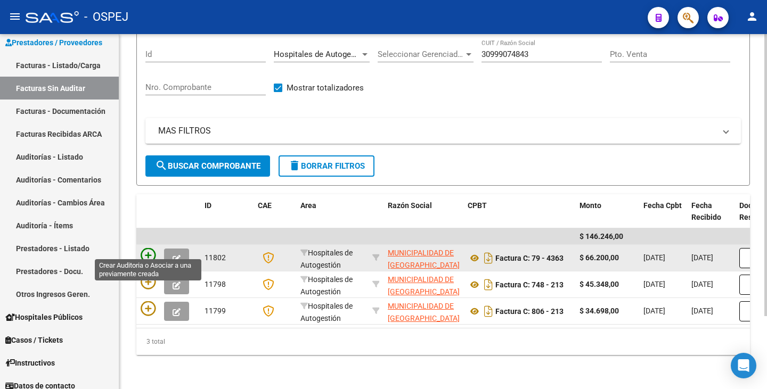
click at [150, 248] on icon at bounding box center [148, 255] width 15 height 15
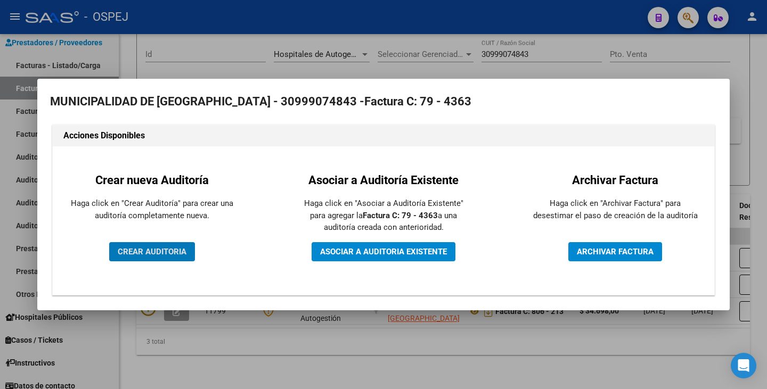
click at [156, 245] on button "CREAR AUDITORIA" at bounding box center [152, 251] width 86 height 19
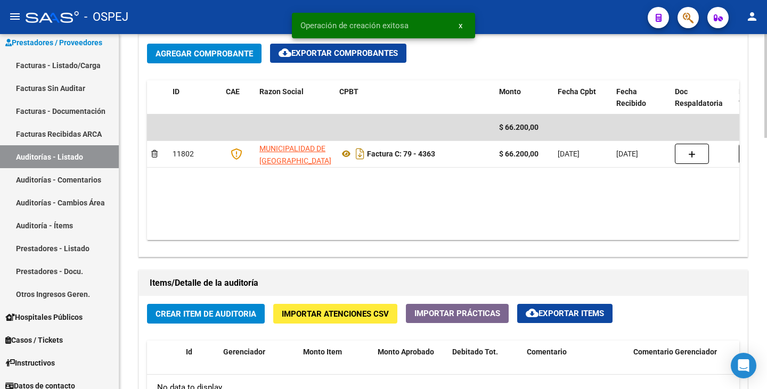
scroll to position [639, 0]
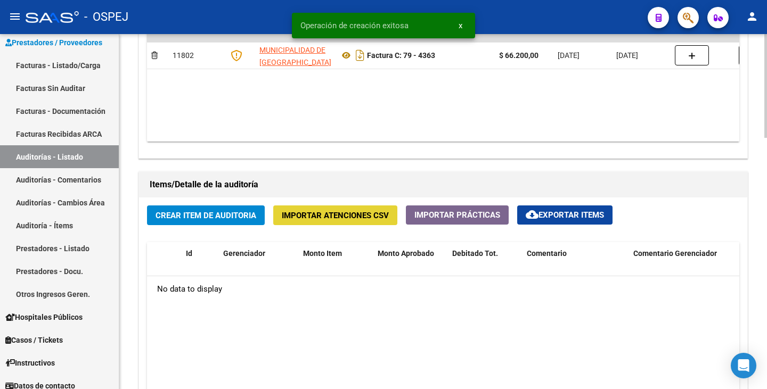
click at [322, 221] on button "Importar Atenciones CSV" at bounding box center [335, 216] width 124 height 20
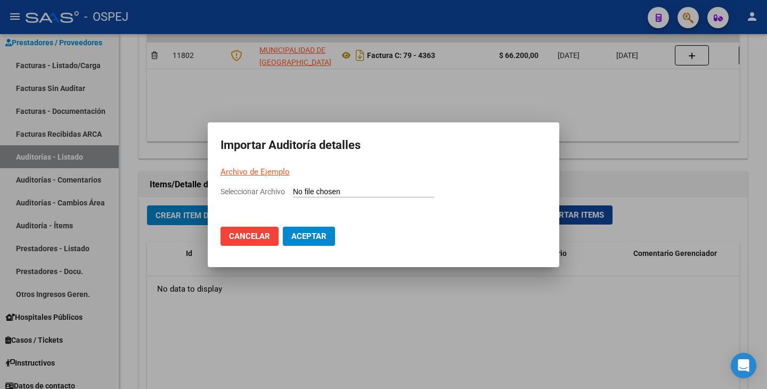
click at [249, 168] on link "Archivo de Ejemplo" at bounding box center [255, 172] width 69 height 10
